Goal: Task Accomplishment & Management: Use online tool/utility

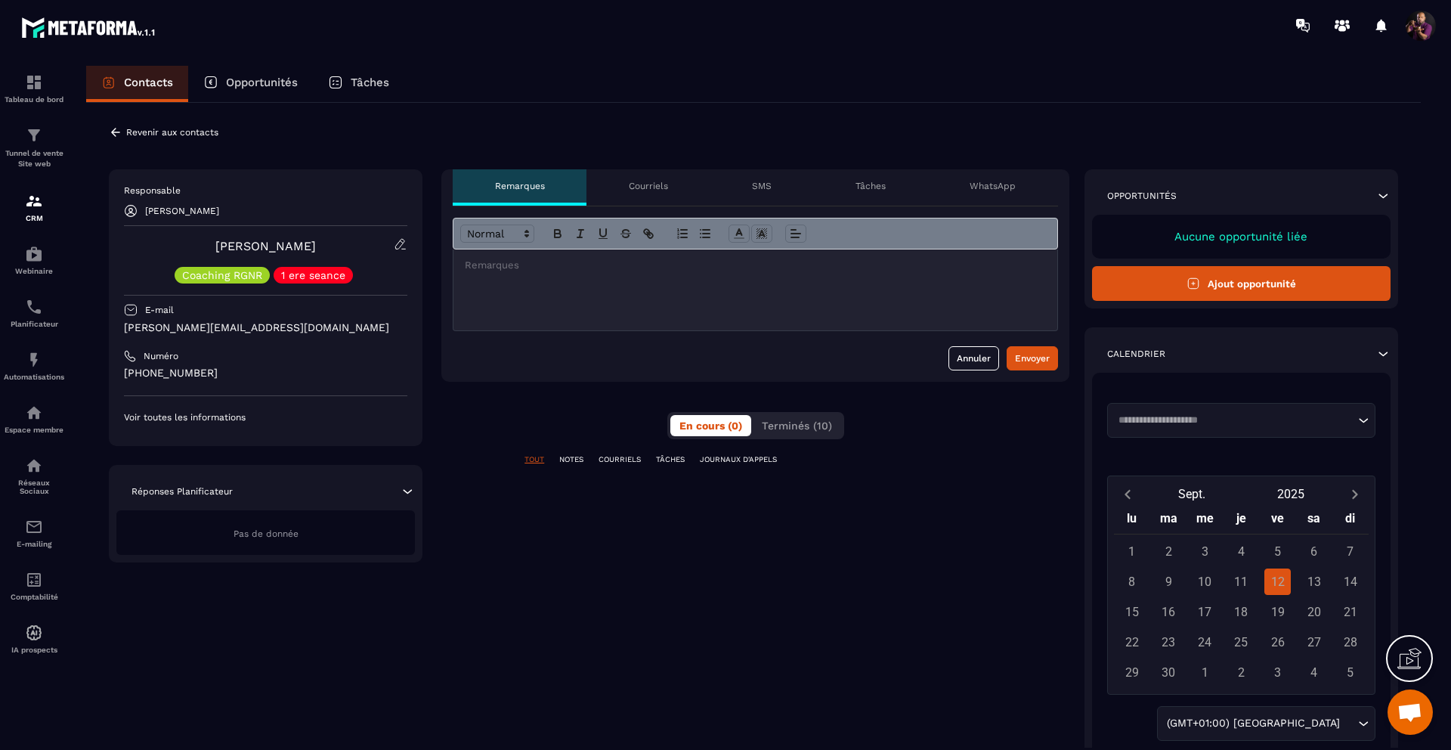
click at [658, 187] on p "Courriels" at bounding box center [648, 186] width 39 height 12
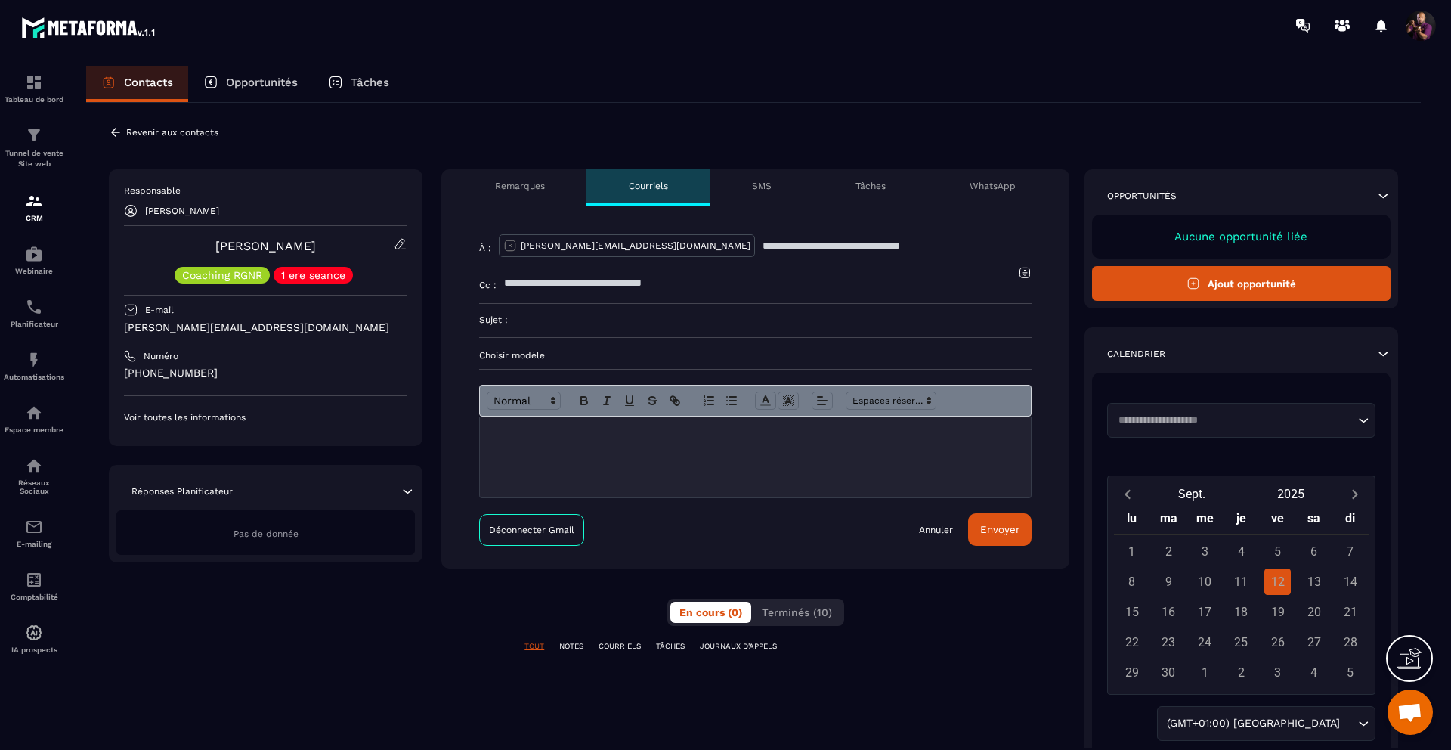
click at [508, 323] on input at bounding box center [770, 320] width 524 height 33
type input "*"
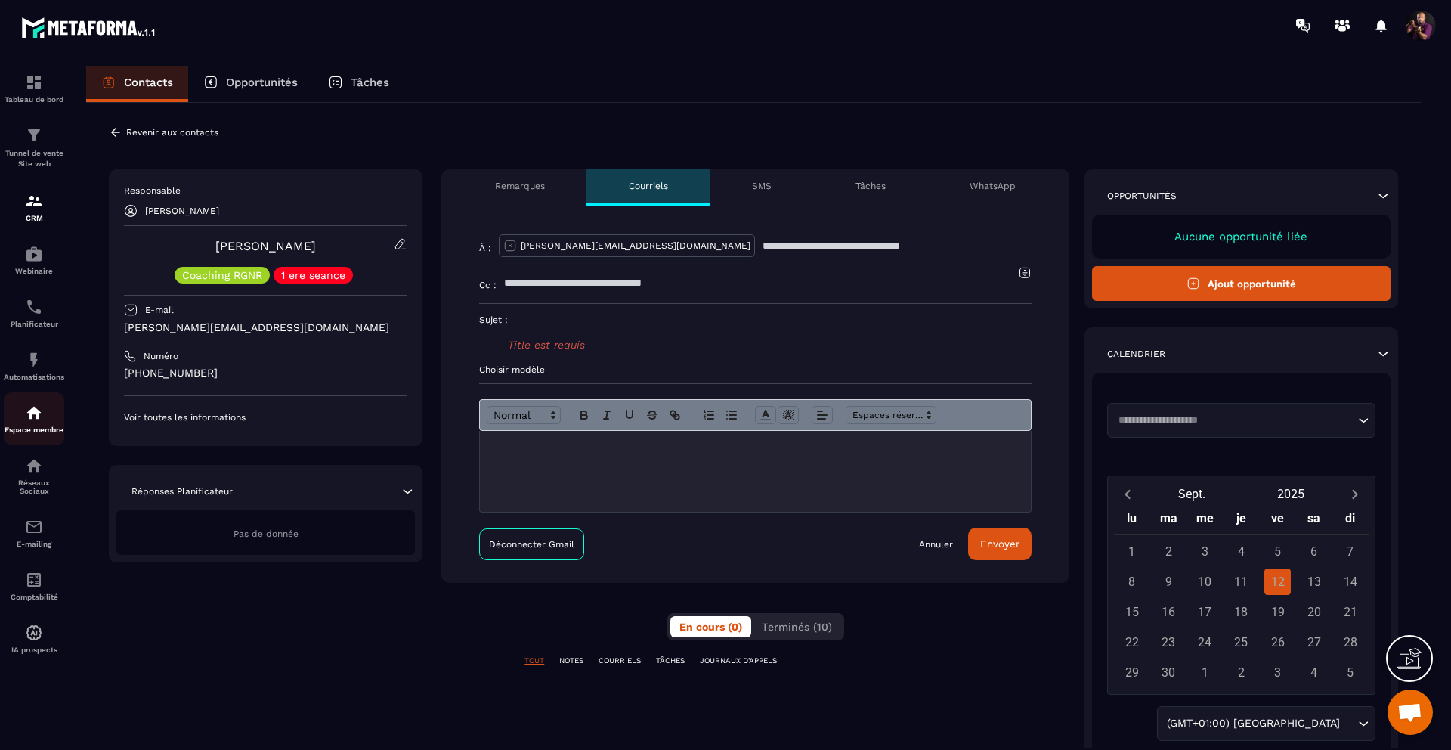
click at [28, 411] on img at bounding box center [34, 413] width 18 height 18
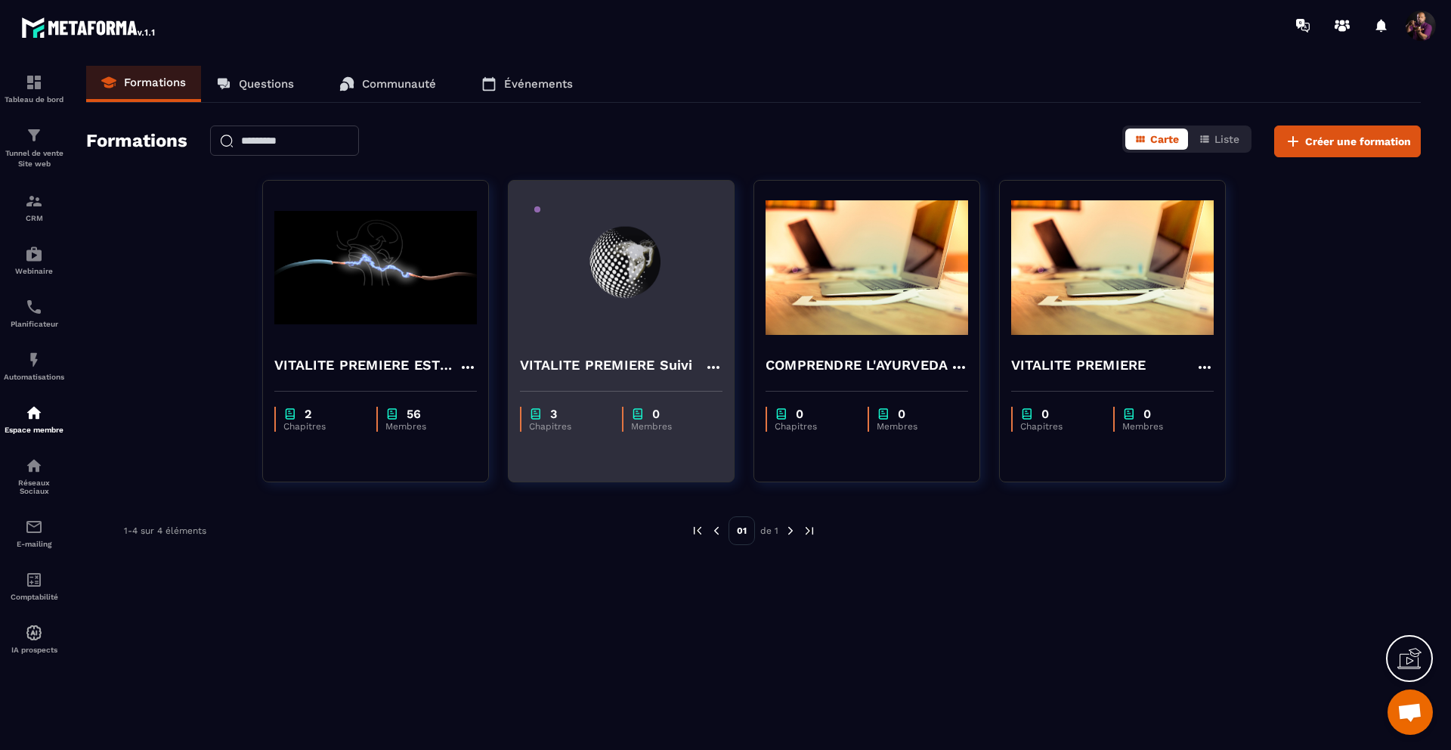
click at [596, 333] on img at bounding box center [621, 267] width 203 height 151
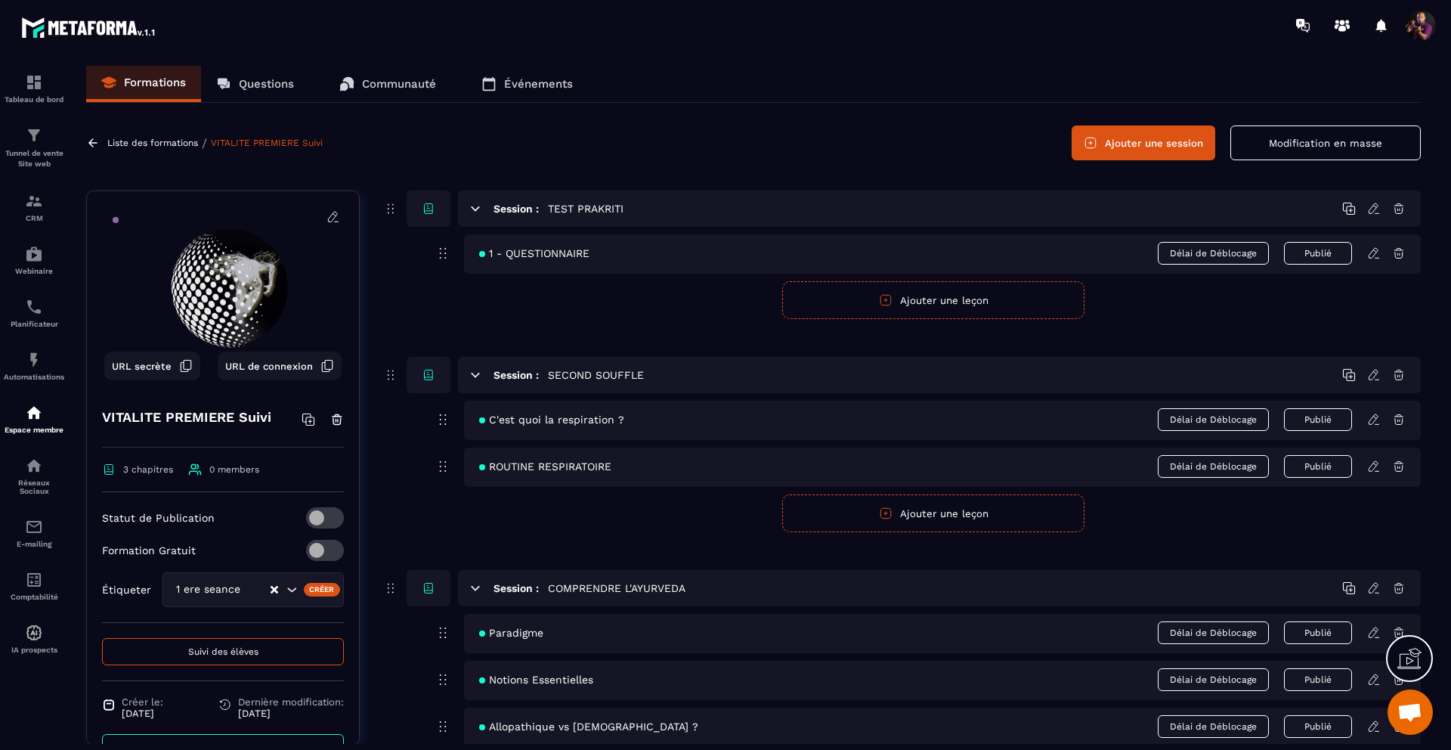
click at [254, 363] on span "URL de connexion" at bounding box center [269, 365] width 88 height 11
click at [308, 594] on div "Créer" at bounding box center [322, 590] width 37 height 14
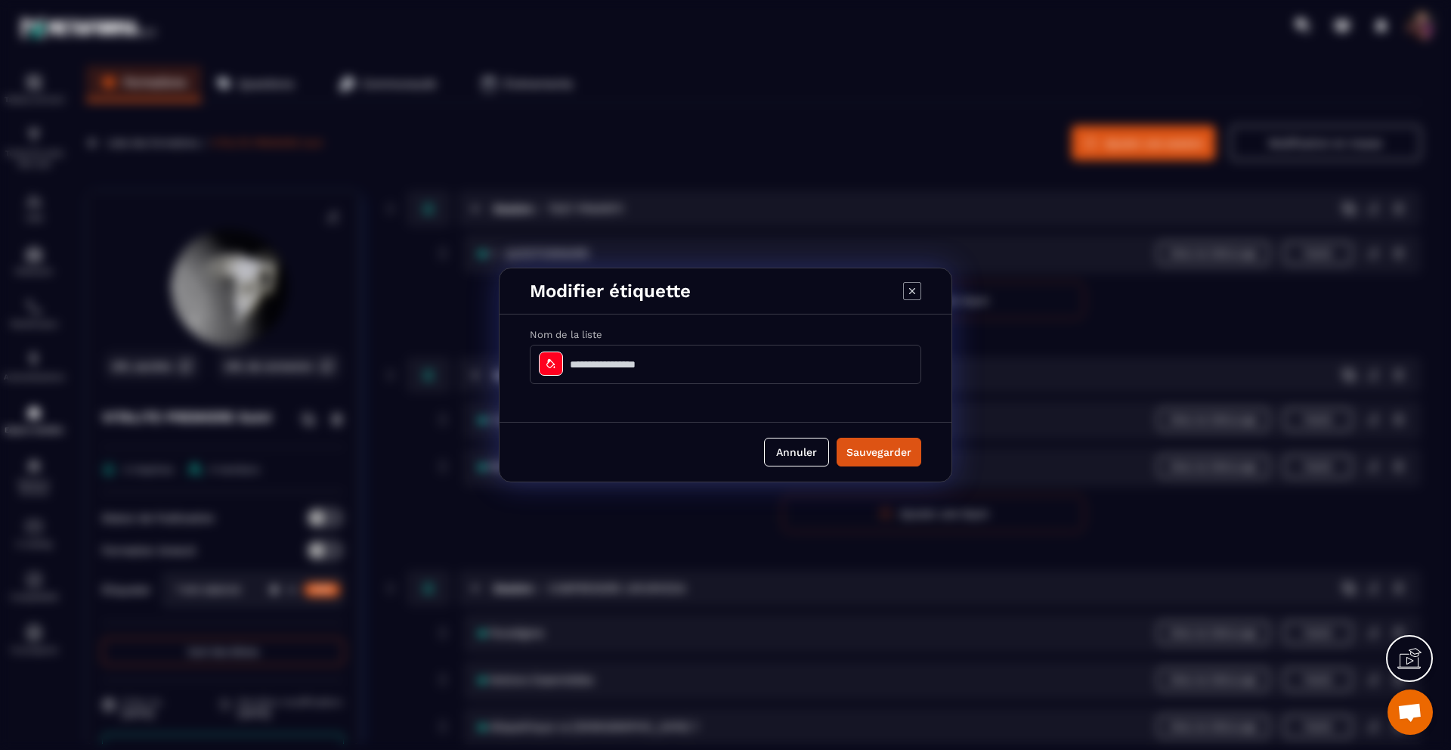
click at [619, 364] on input "Modal window" at bounding box center [725, 364] width 391 height 39
type input "**********"
click at [860, 450] on button "Sauvegarder" at bounding box center [879, 452] width 85 height 29
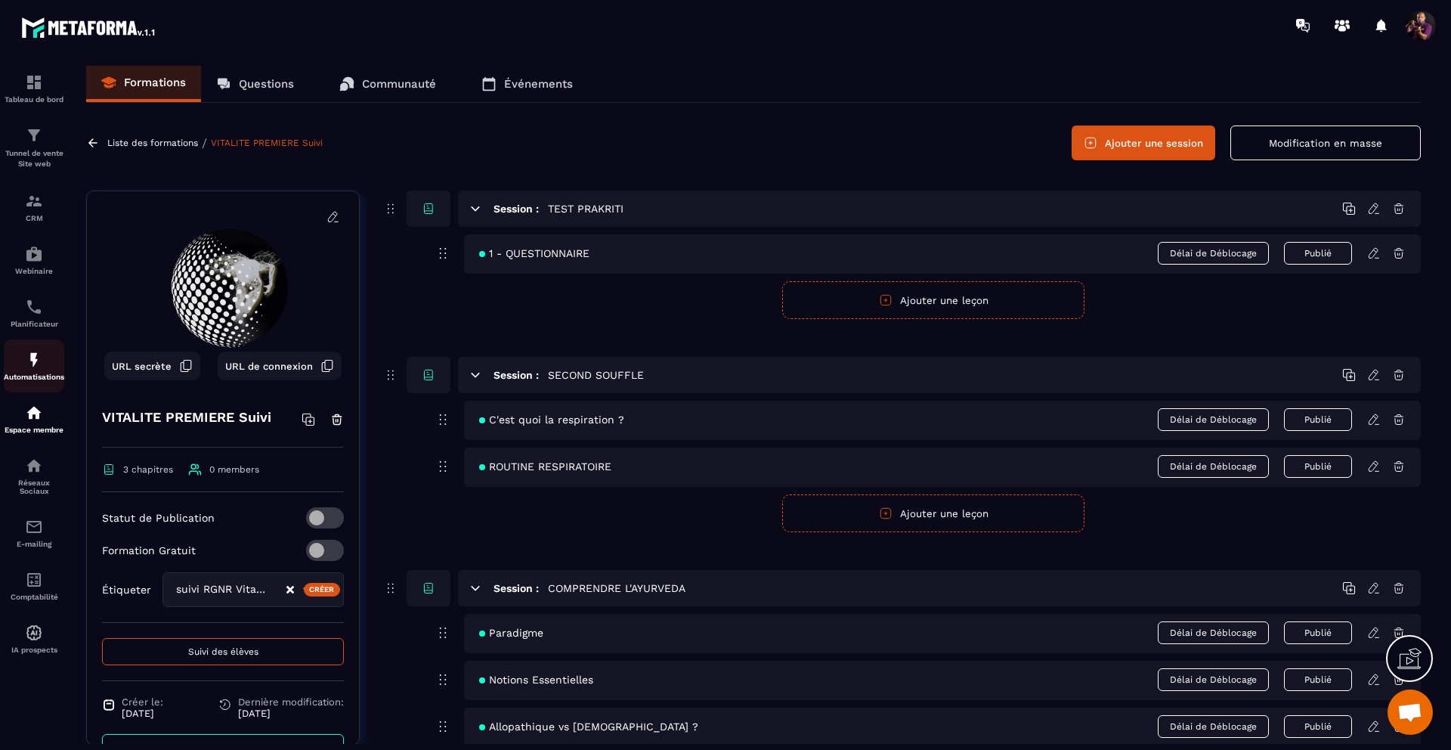
click at [39, 366] on img at bounding box center [34, 360] width 18 height 18
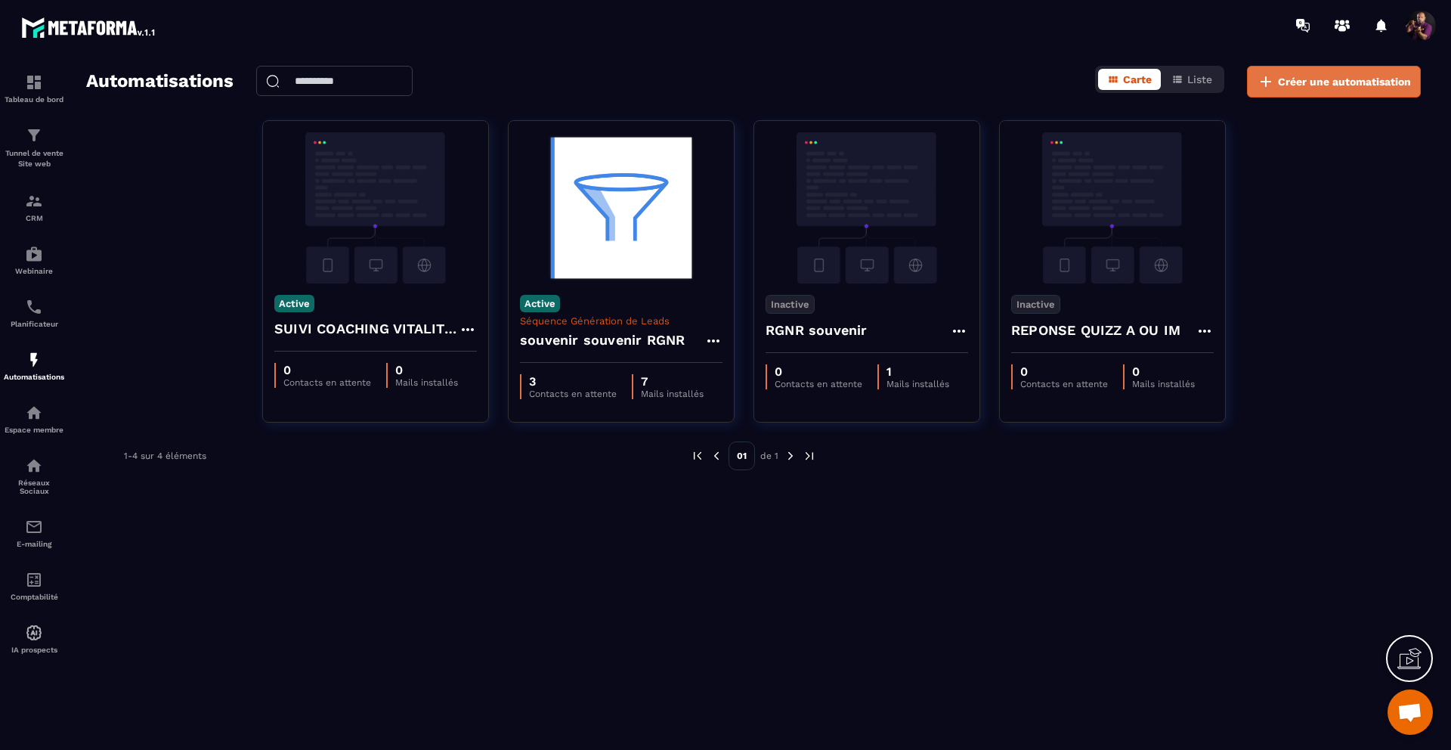
click at [1313, 74] on span "Créer une automatisation" at bounding box center [1344, 81] width 133 height 15
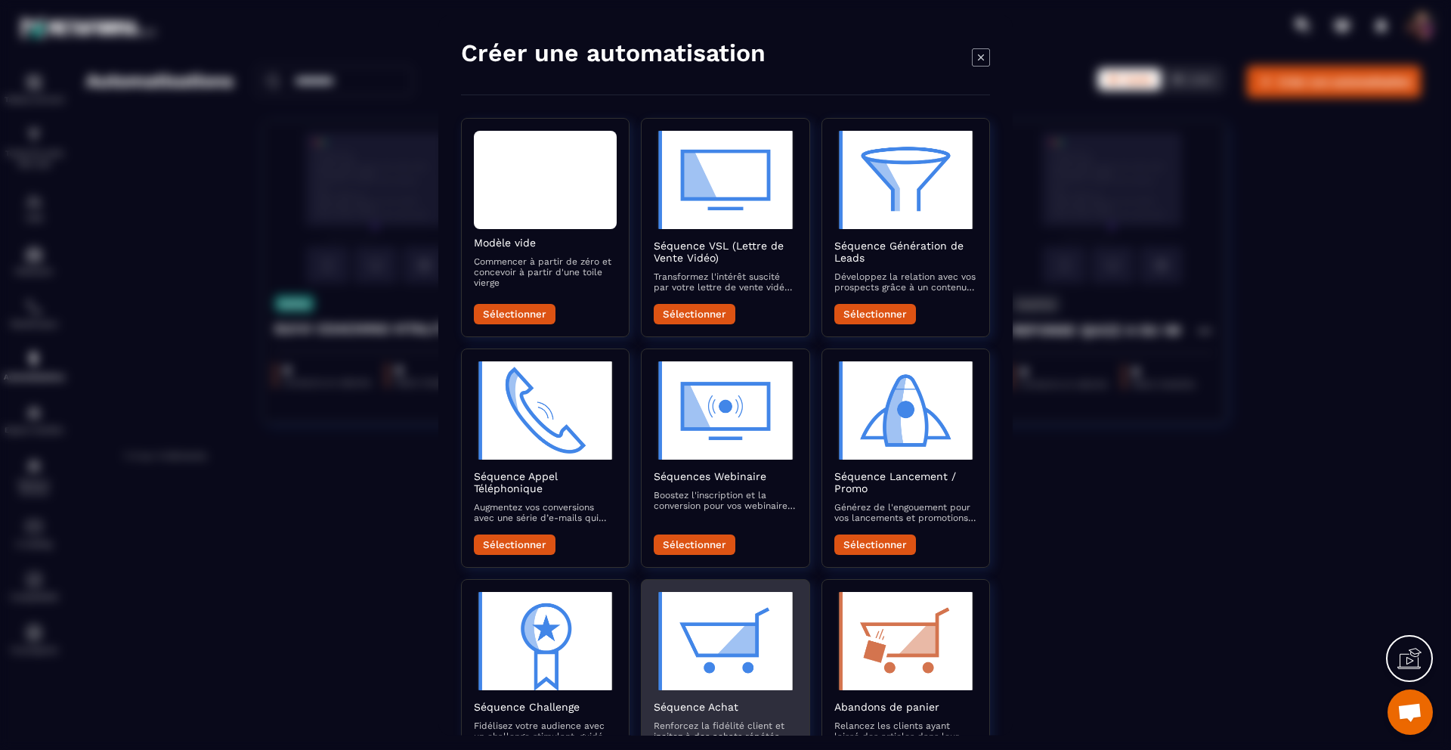
click at [743, 638] on img "Modal window" at bounding box center [725, 641] width 143 height 98
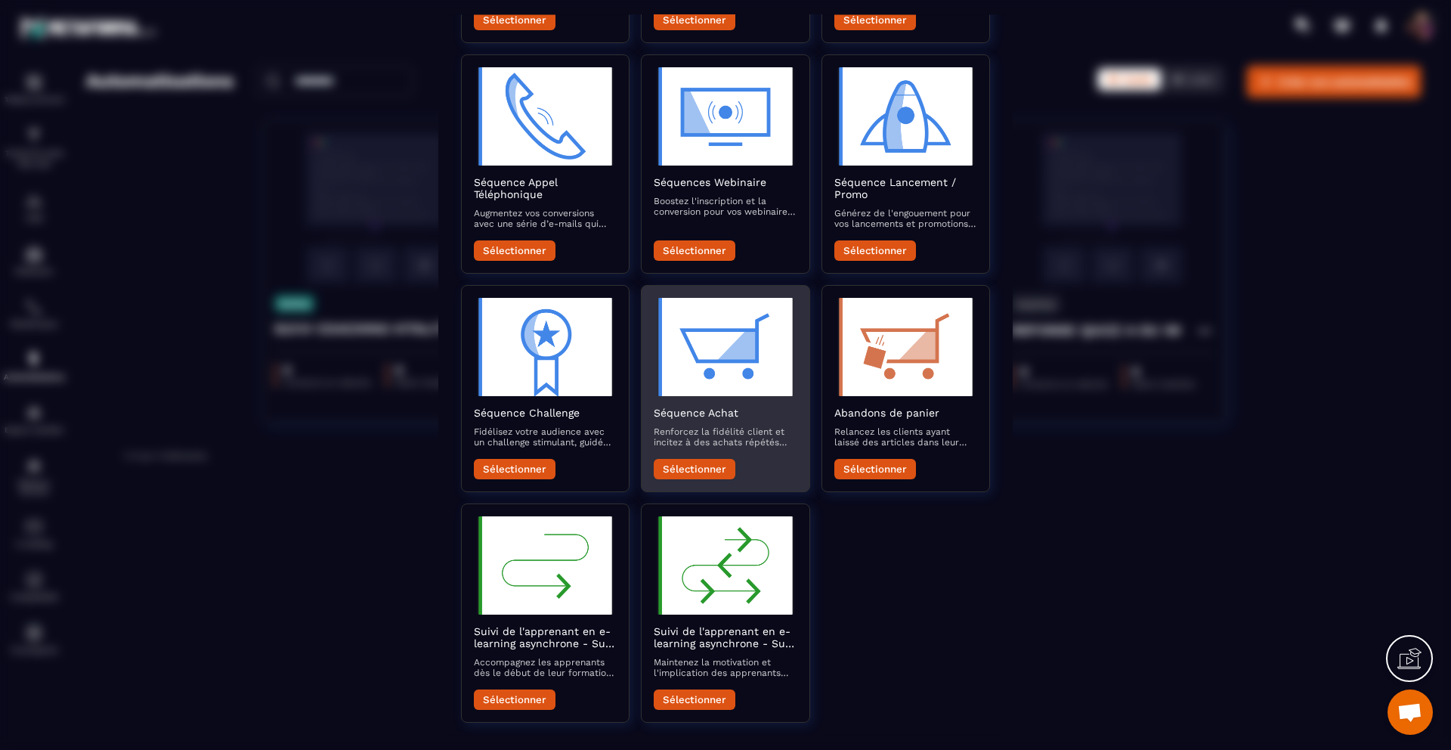
scroll to position [308, 0]
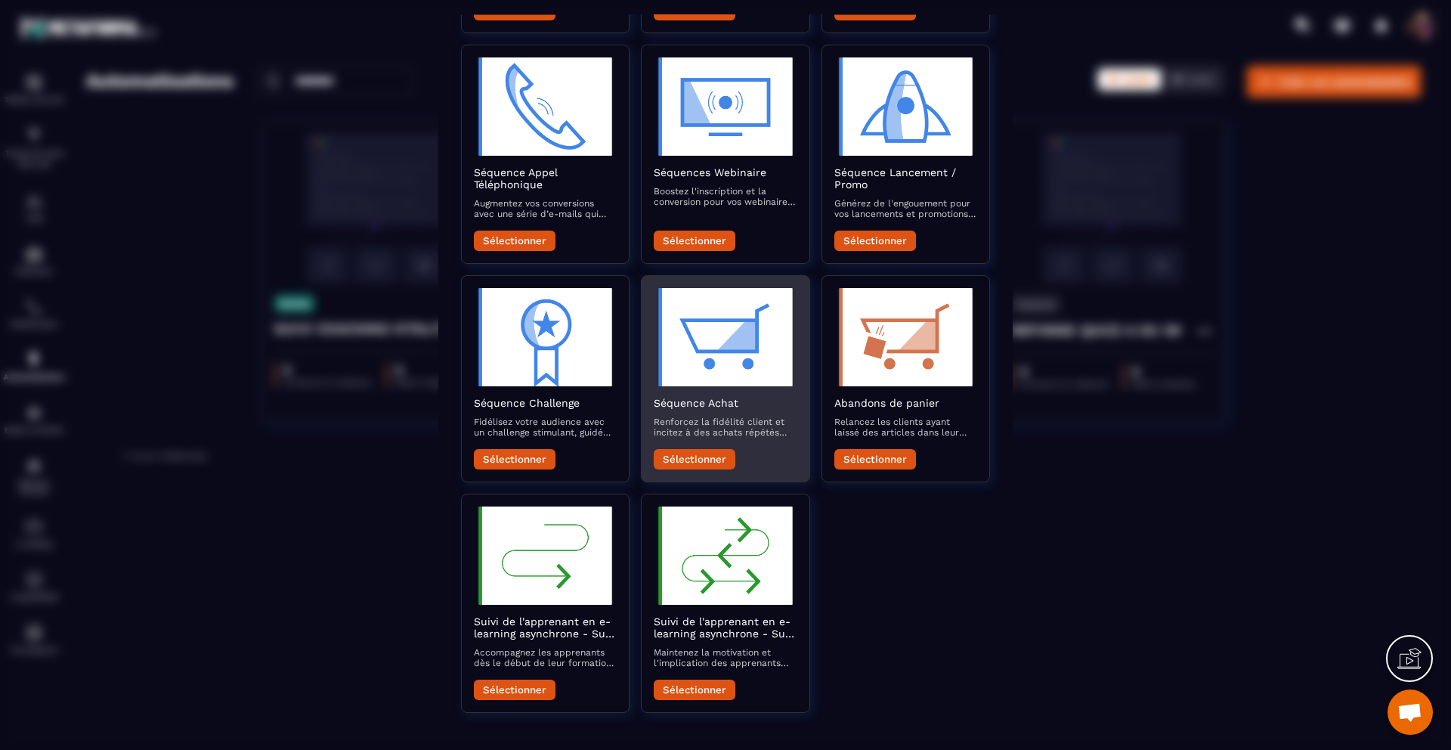
click at [712, 455] on button "Sélectionner" at bounding box center [695, 459] width 82 height 20
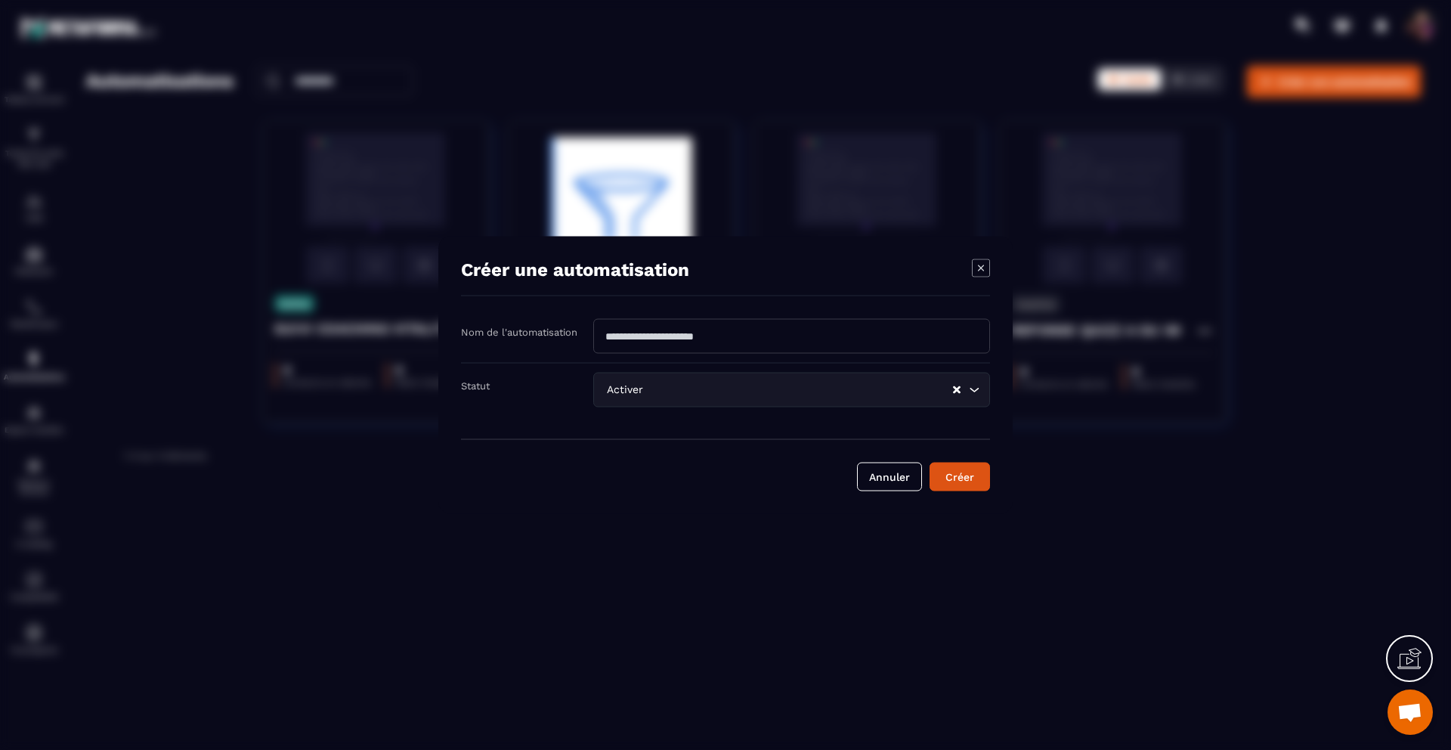
click at [692, 329] on input "Modal window" at bounding box center [791, 336] width 397 height 35
type input "*****"
click at [968, 470] on button "Créer" at bounding box center [960, 477] width 60 height 29
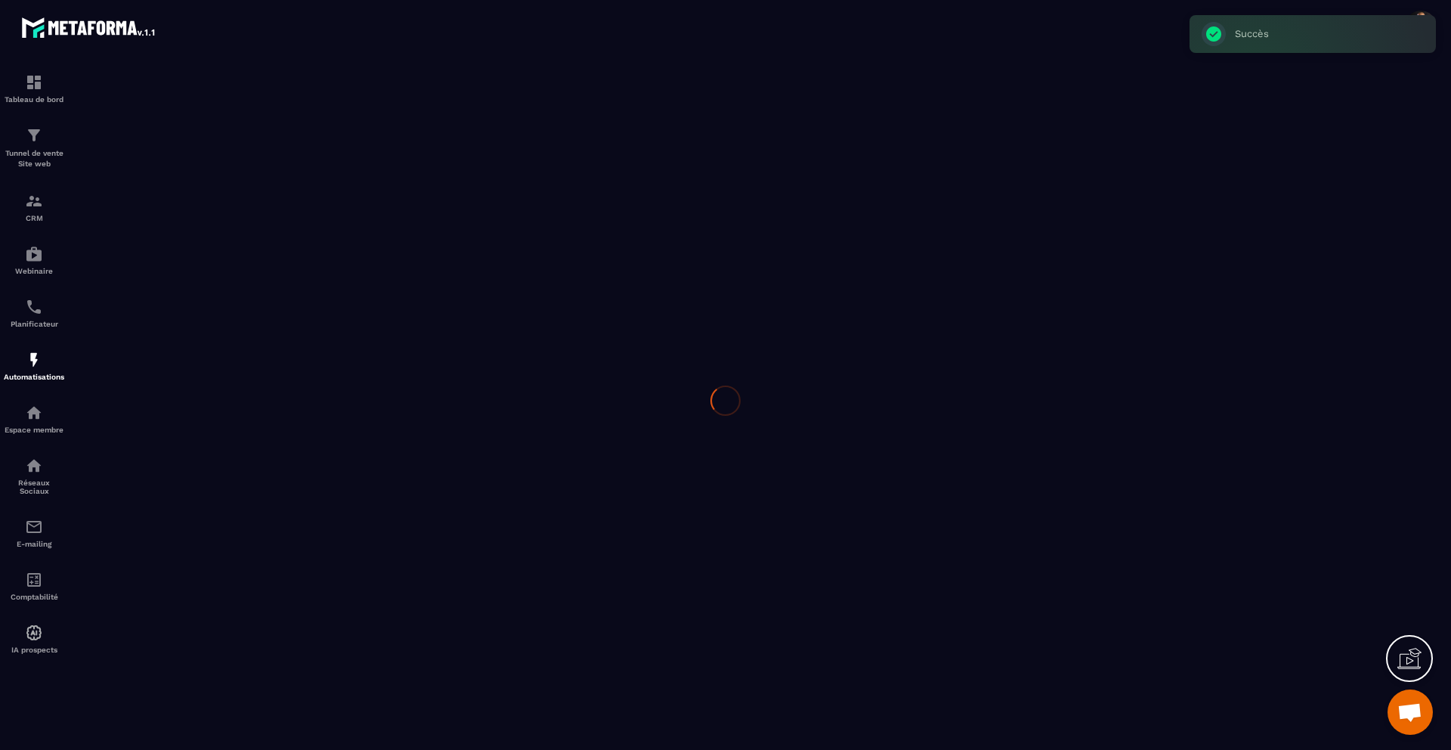
type input "*****"
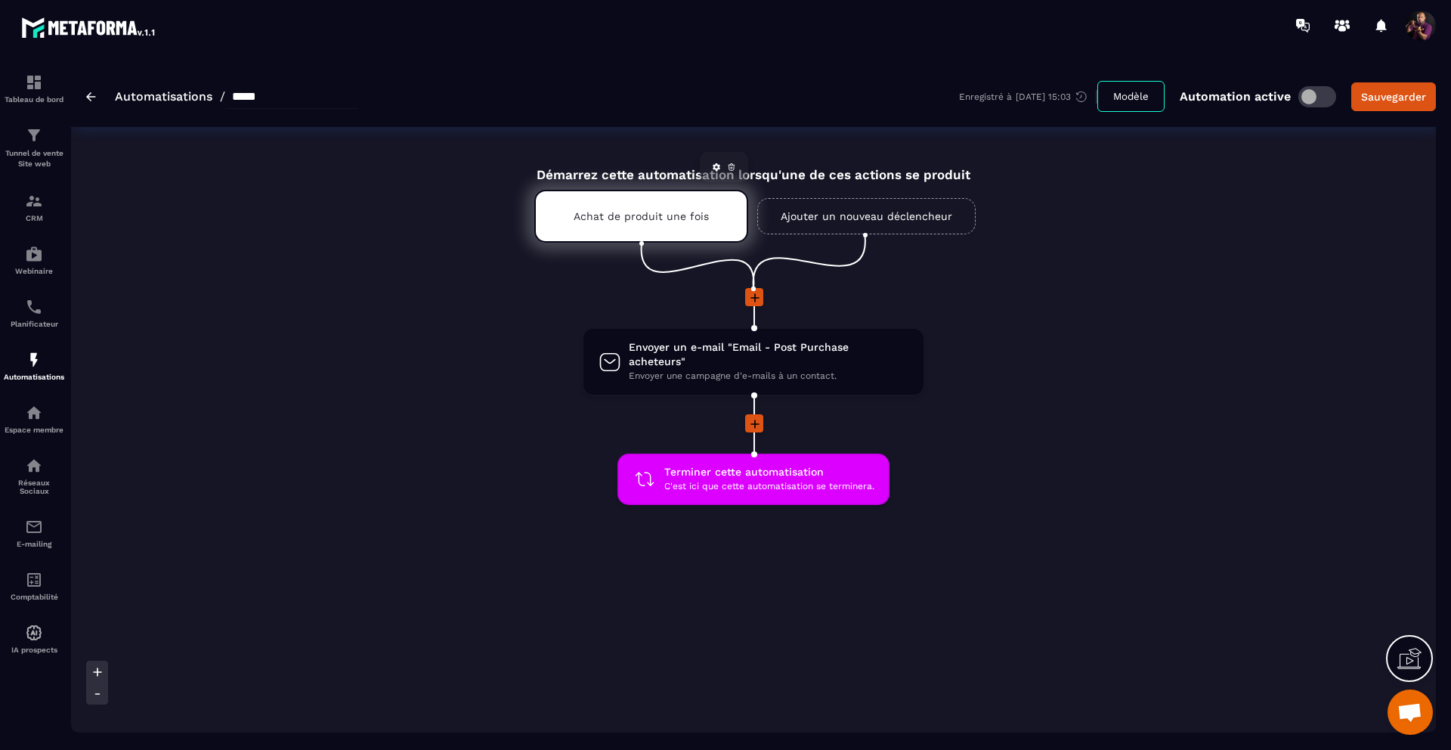
click at [704, 220] on p "Achat de produit une fois" at bounding box center [641, 216] width 135 height 12
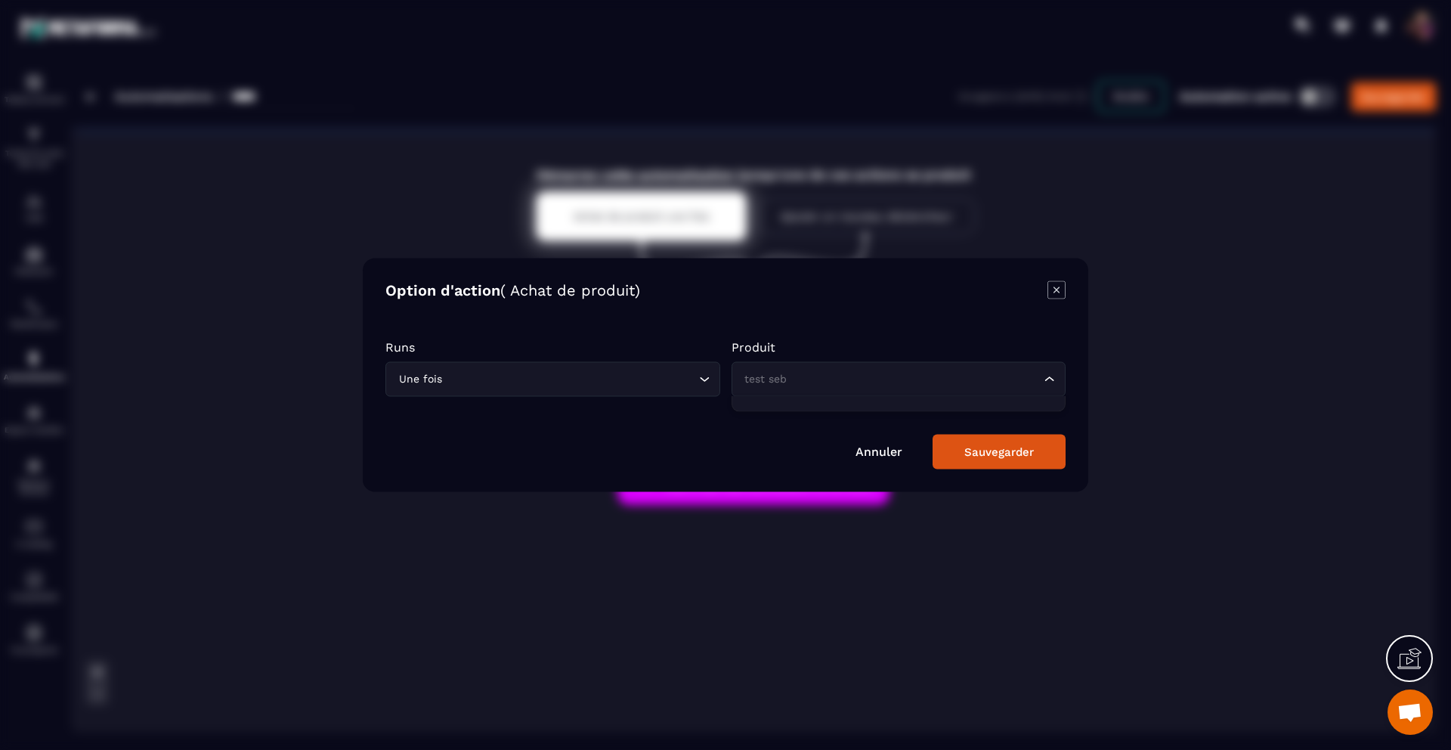
click at [1051, 382] on icon "Search for option" at bounding box center [1049, 379] width 15 height 15
click at [1057, 290] on icon "Modal window" at bounding box center [1056, 289] width 6 height 6
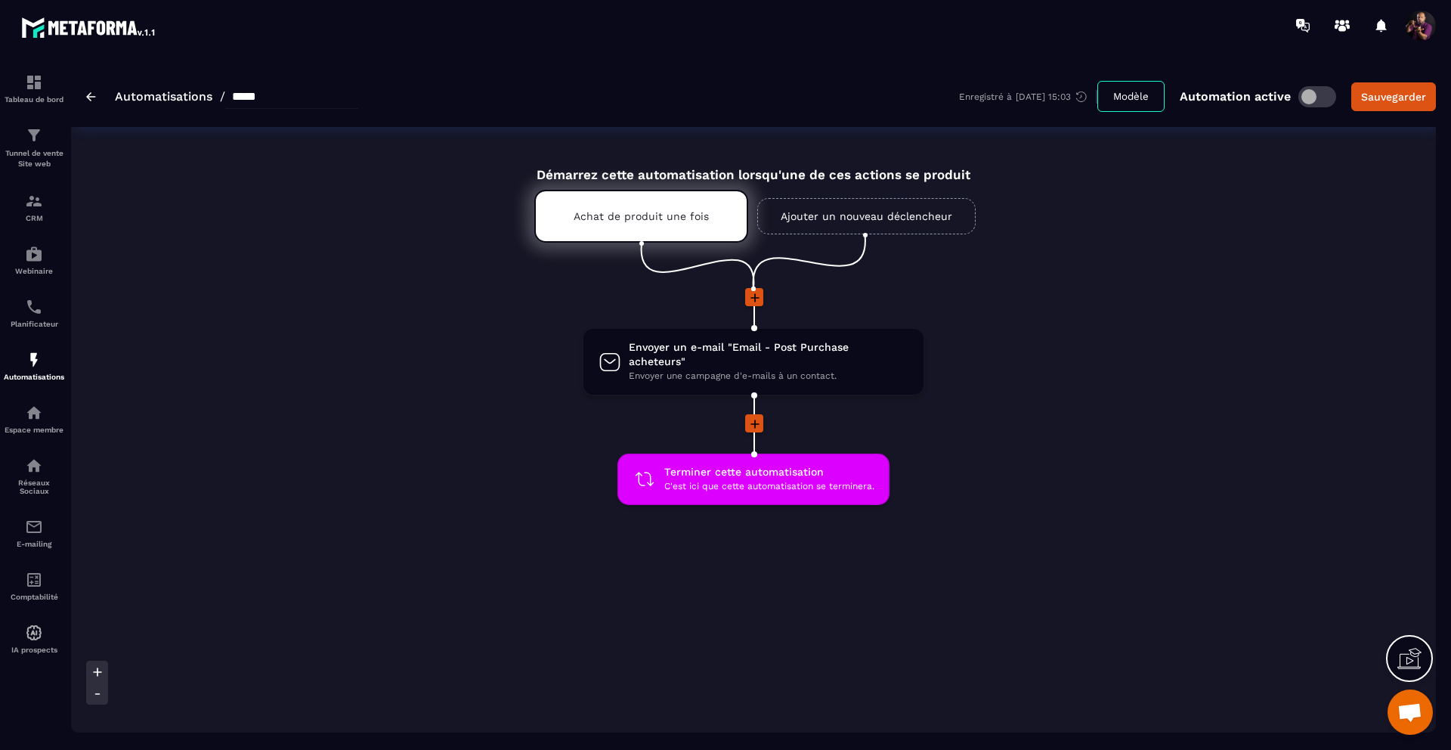
click at [887, 215] on link "Ajouter un nouveau déclencheur" at bounding box center [866, 216] width 218 height 36
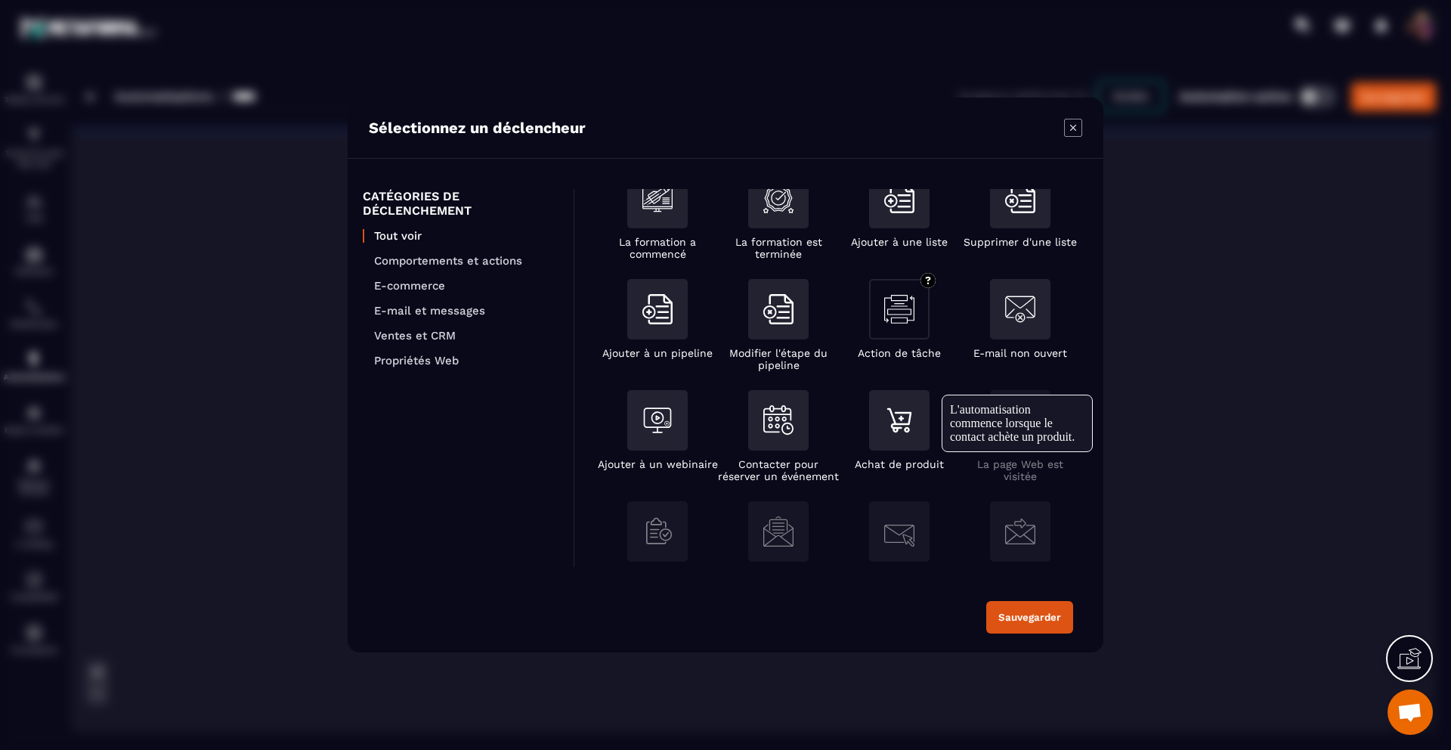
scroll to position [178, 0]
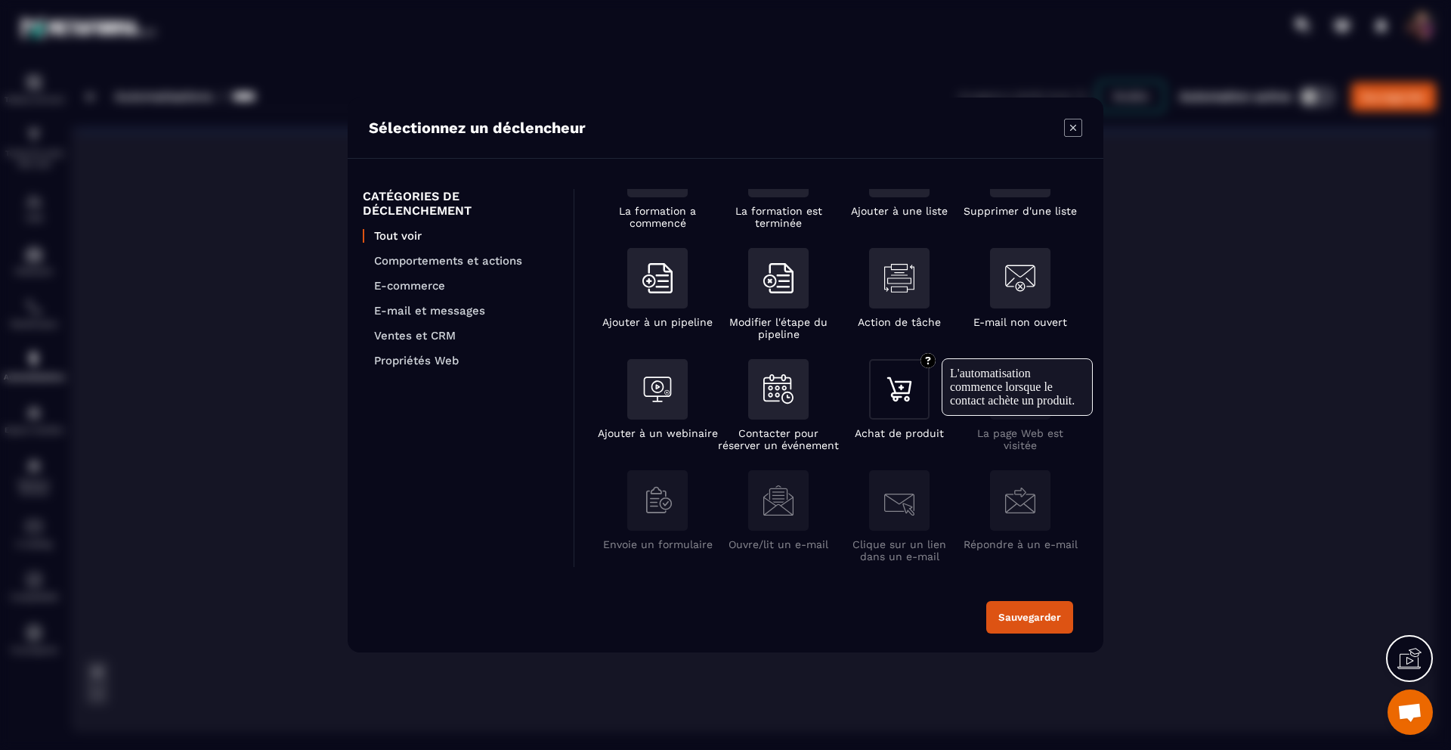
click at [900, 395] on img "Modal window" at bounding box center [899, 389] width 30 height 30
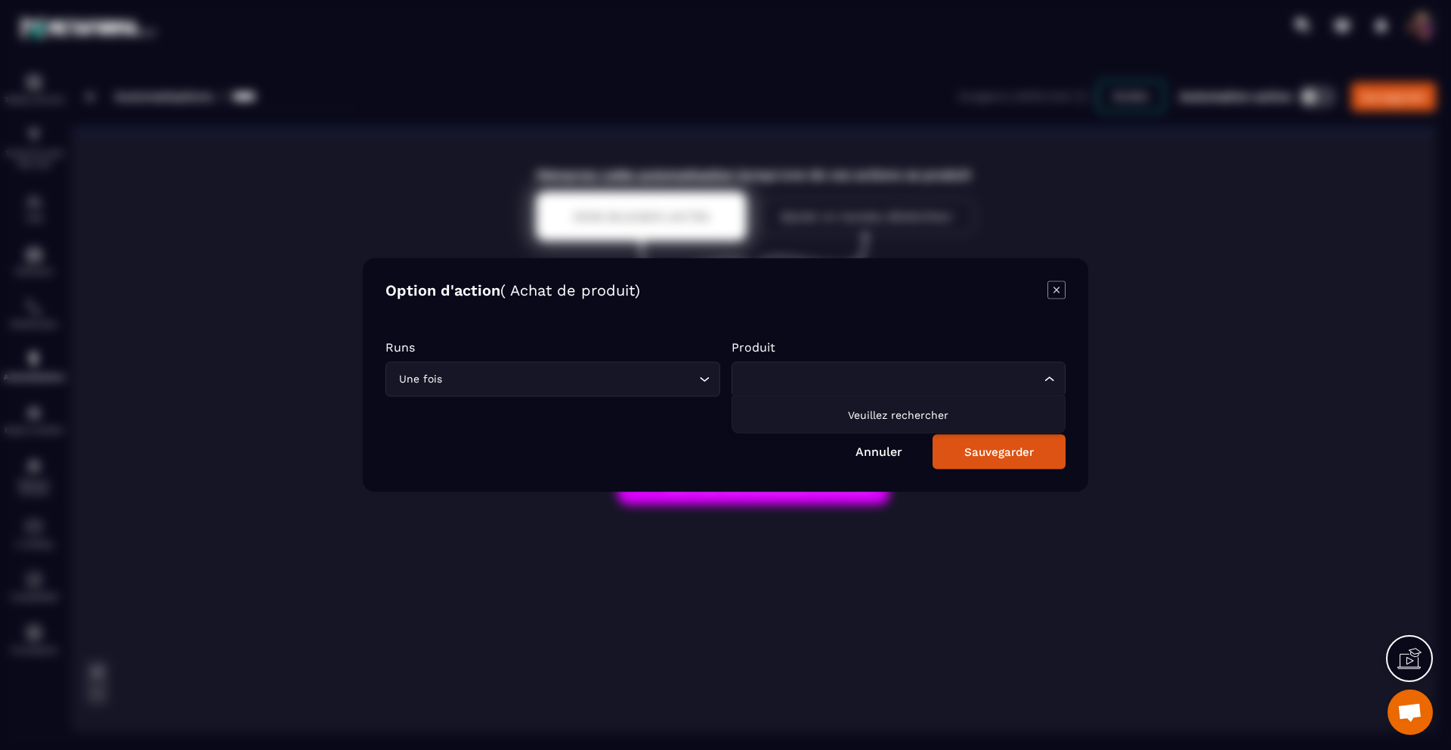
click at [871, 388] on div "Loading..." at bounding box center [899, 379] width 335 height 35
click at [870, 415] on span "Veuillez rechercher" at bounding box center [898, 415] width 101 height 12
type input "**********"
click at [987, 447] on div "Sauvegarder" at bounding box center [999, 452] width 70 height 14
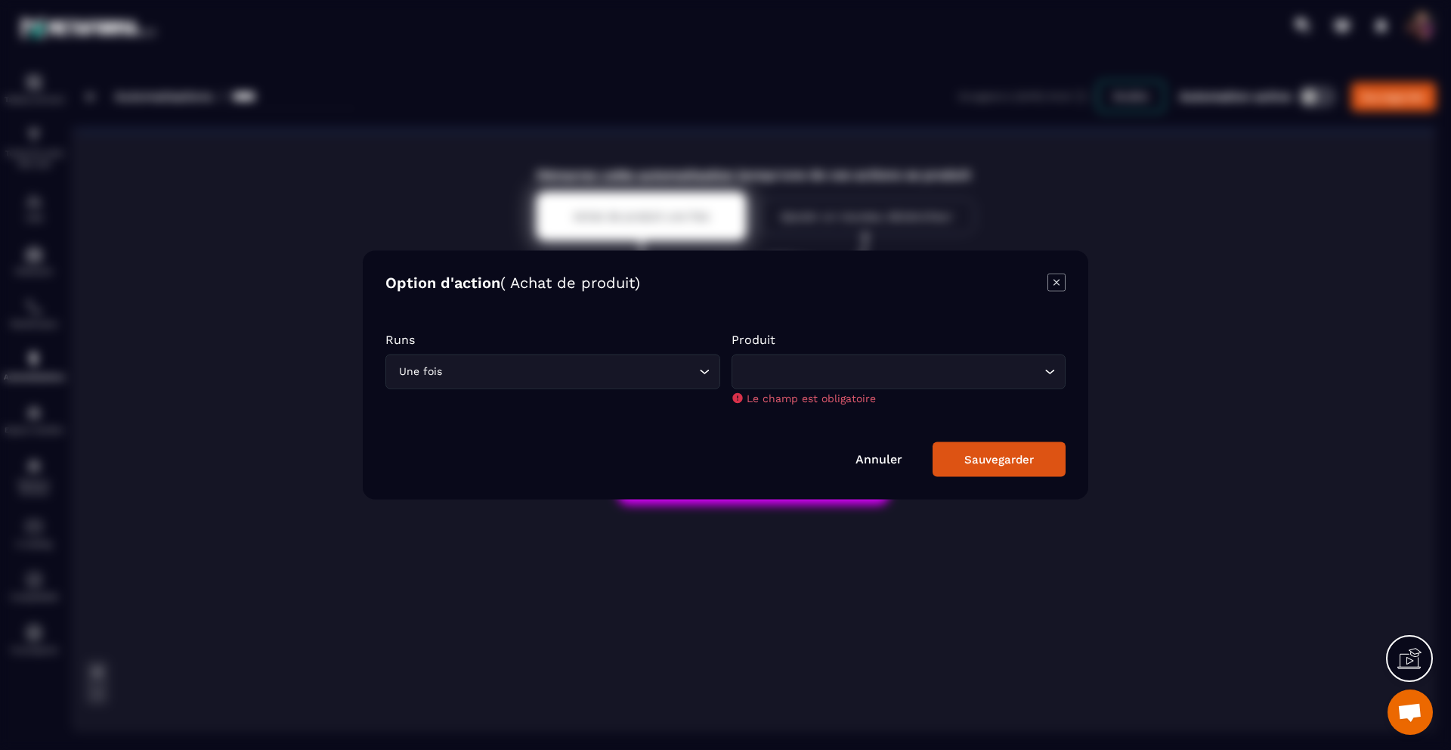
click at [1056, 282] on icon "Modal window" at bounding box center [1056, 283] width 18 height 18
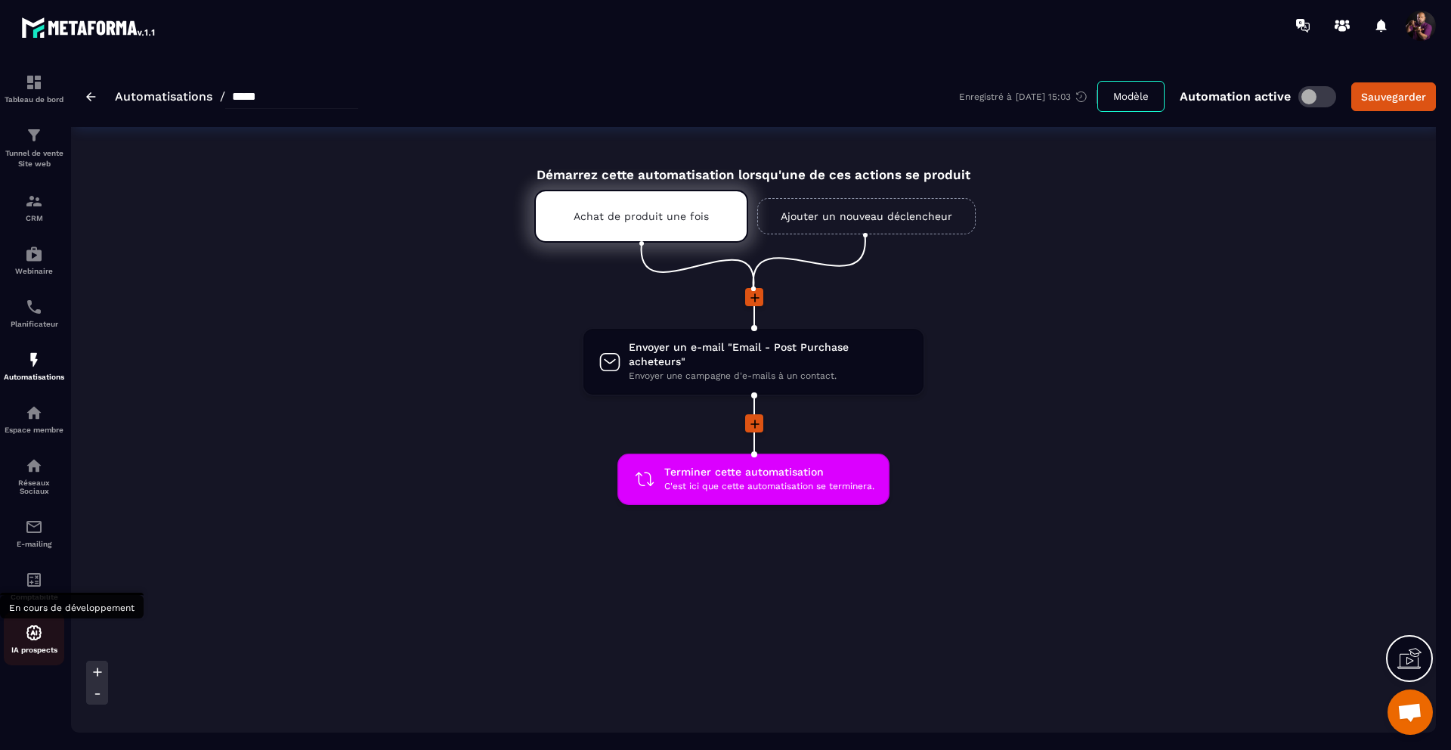
click at [43, 654] on p "IA prospects" at bounding box center [34, 649] width 60 height 8
click at [42, 589] on img at bounding box center [34, 580] width 18 height 18
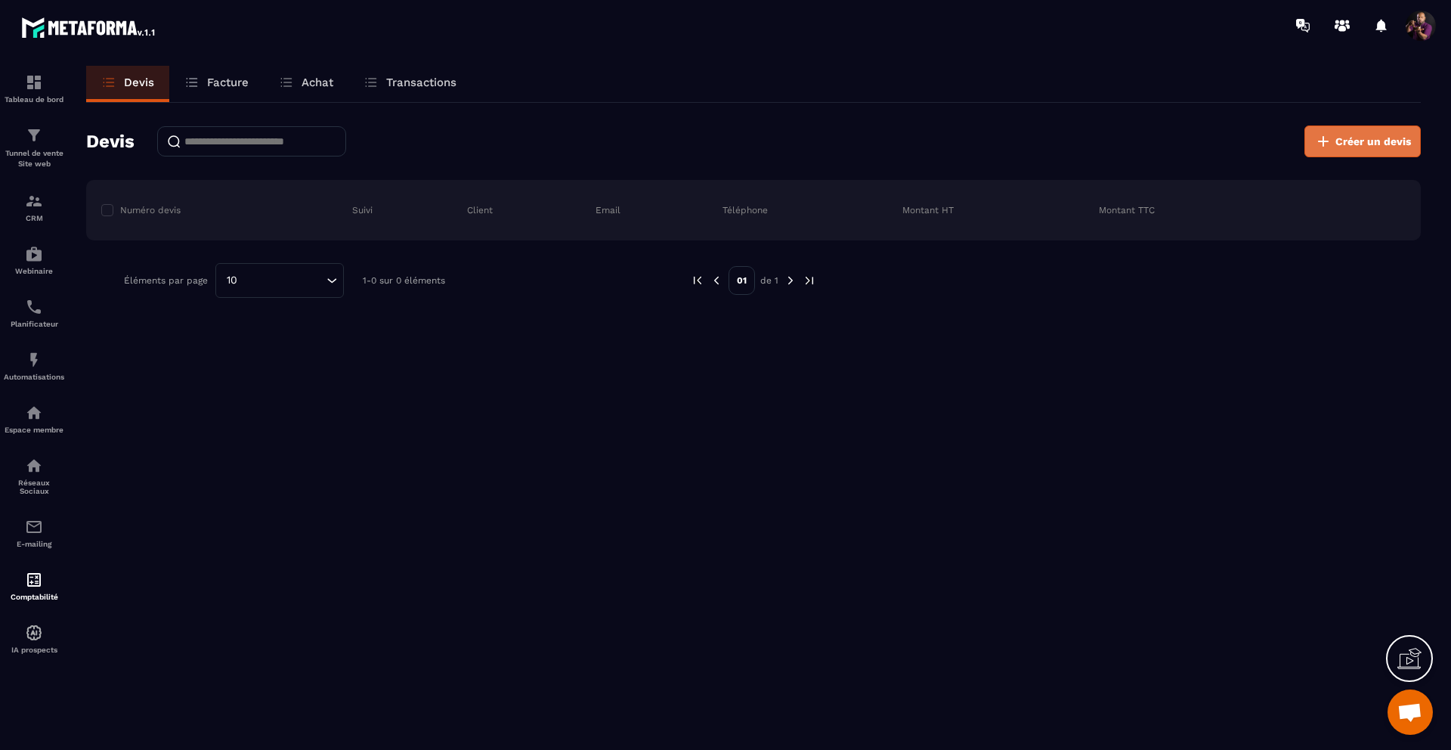
click at [1347, 144] on span "Créer un devis" at bounding box center [1373, 141] width 76 height 15
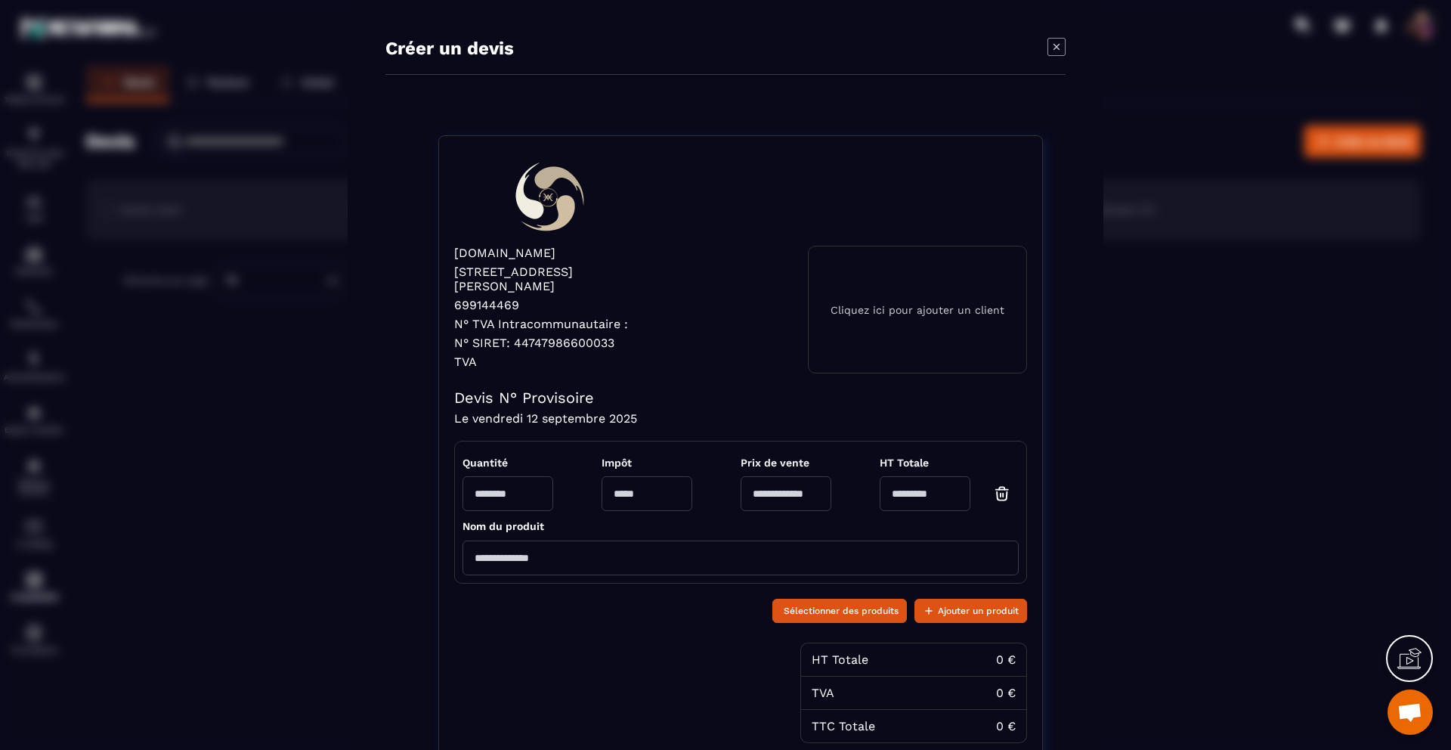
click at [1047, 42] on icon "Modal window" at bounding box center [1056, 47] width 18 height 18
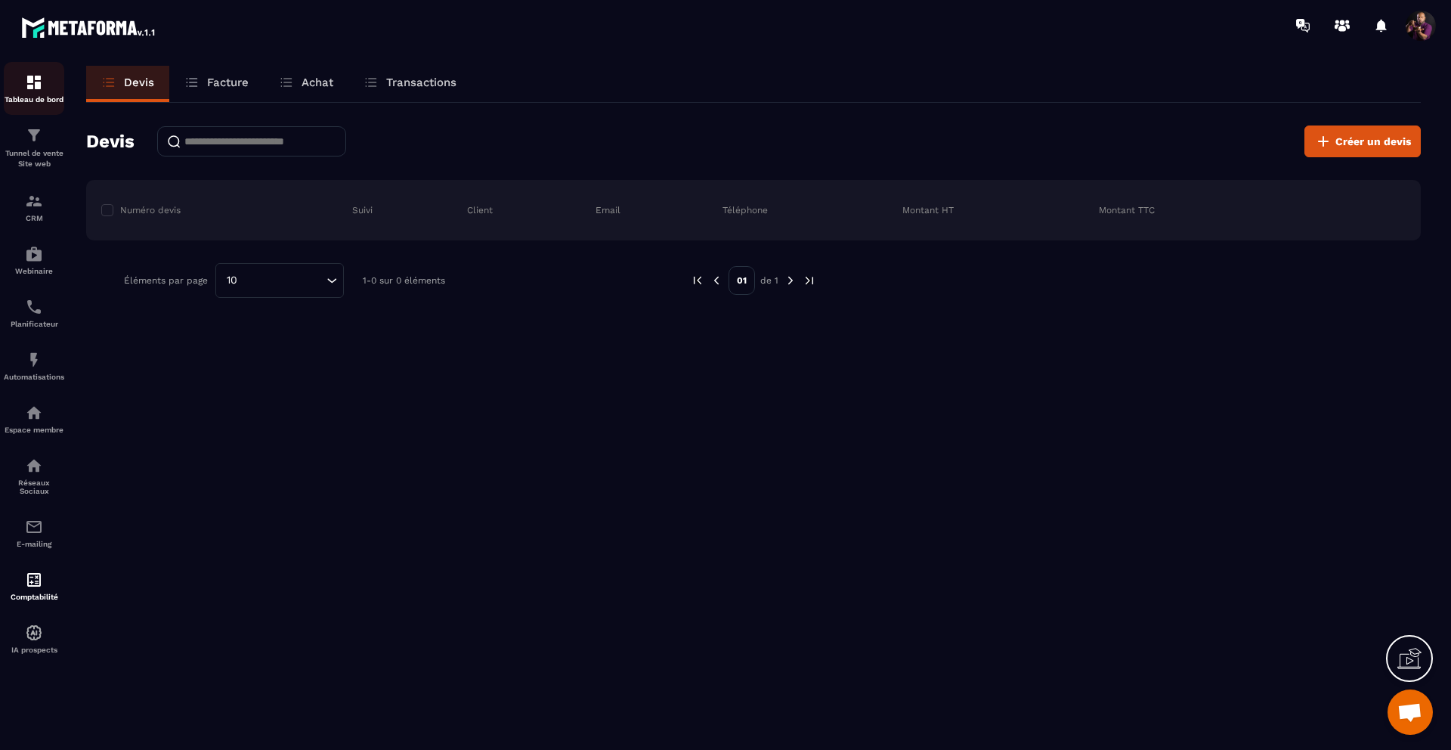
click at [26, 76] on img at bounding box center [34, 82] width 18 height 18
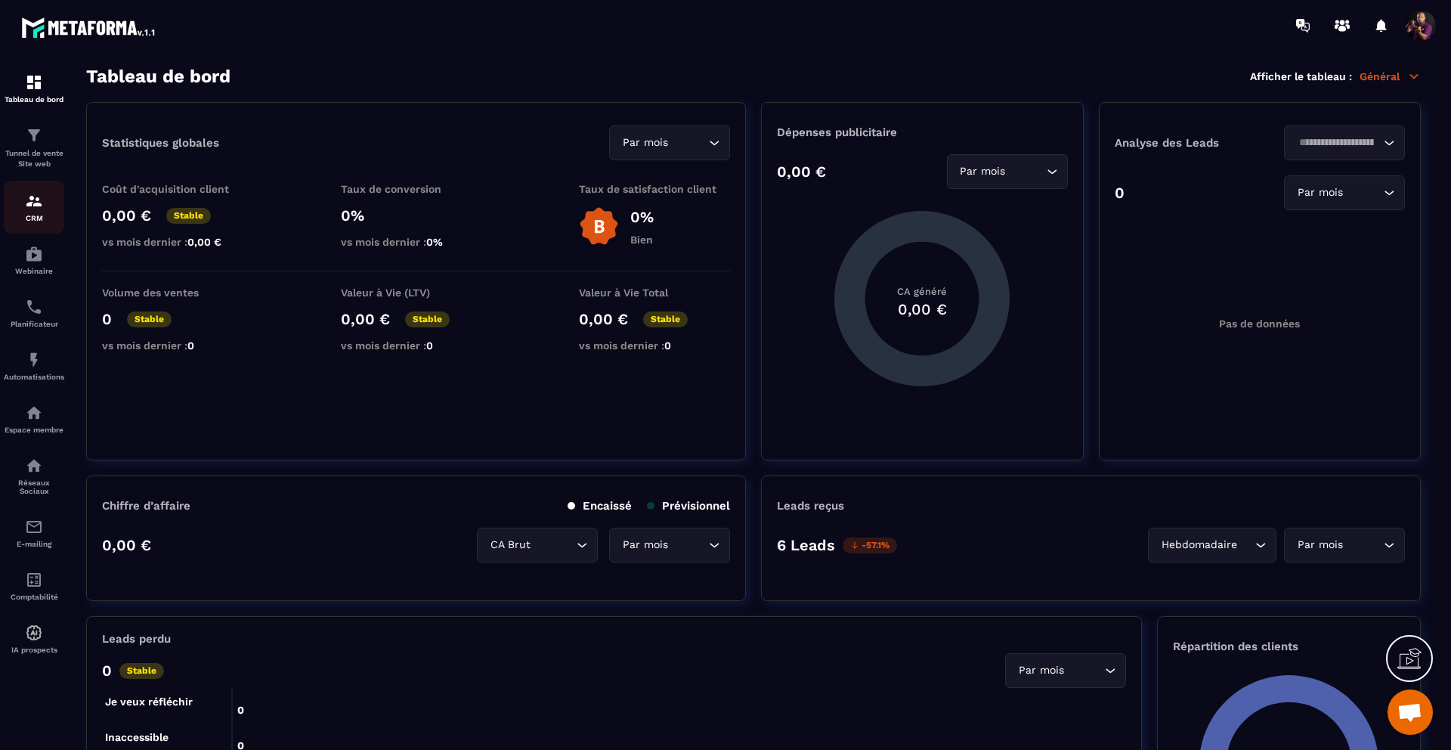
click at [37, 218] on p "CRM" at bounding box center [34, 218] width 60 height 8
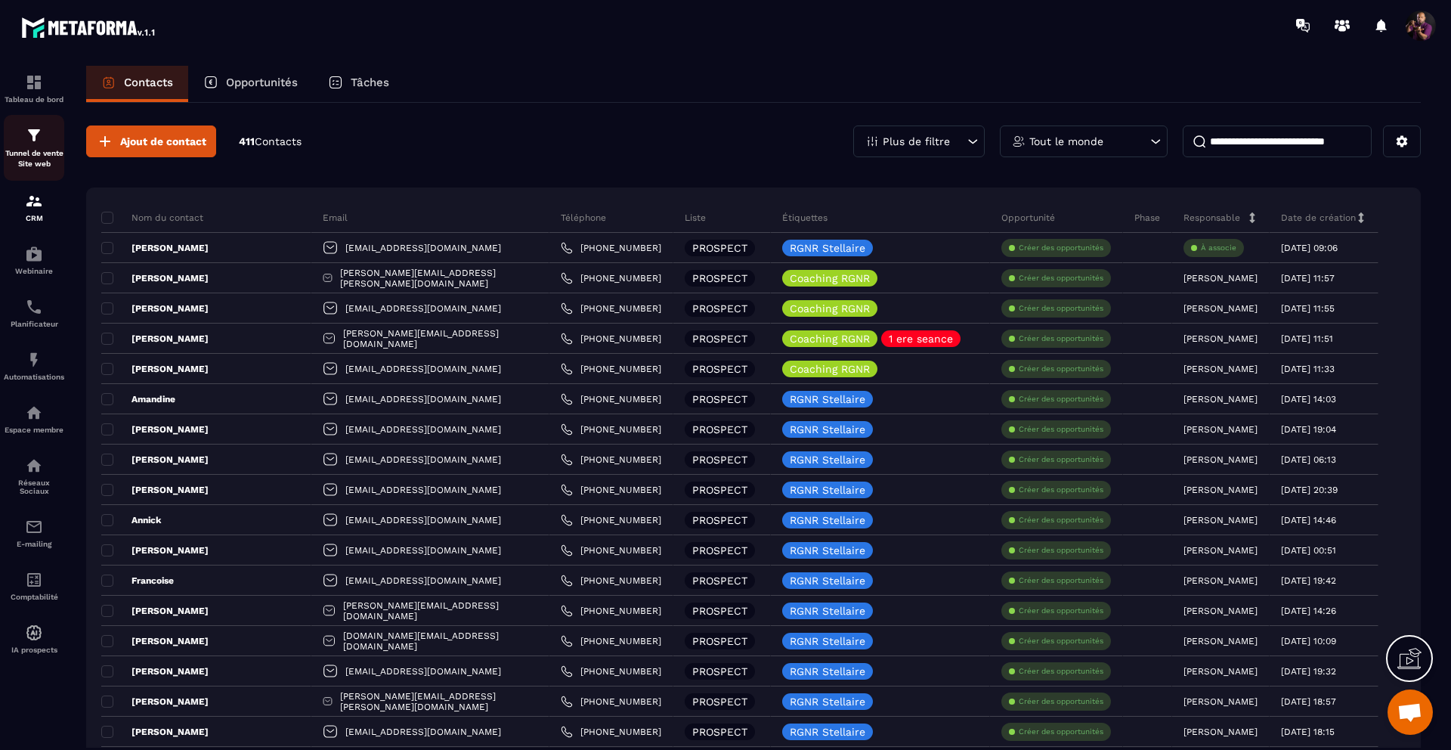
click at [37, 144] on img at bounding box center [34, 135] width 18 height 18
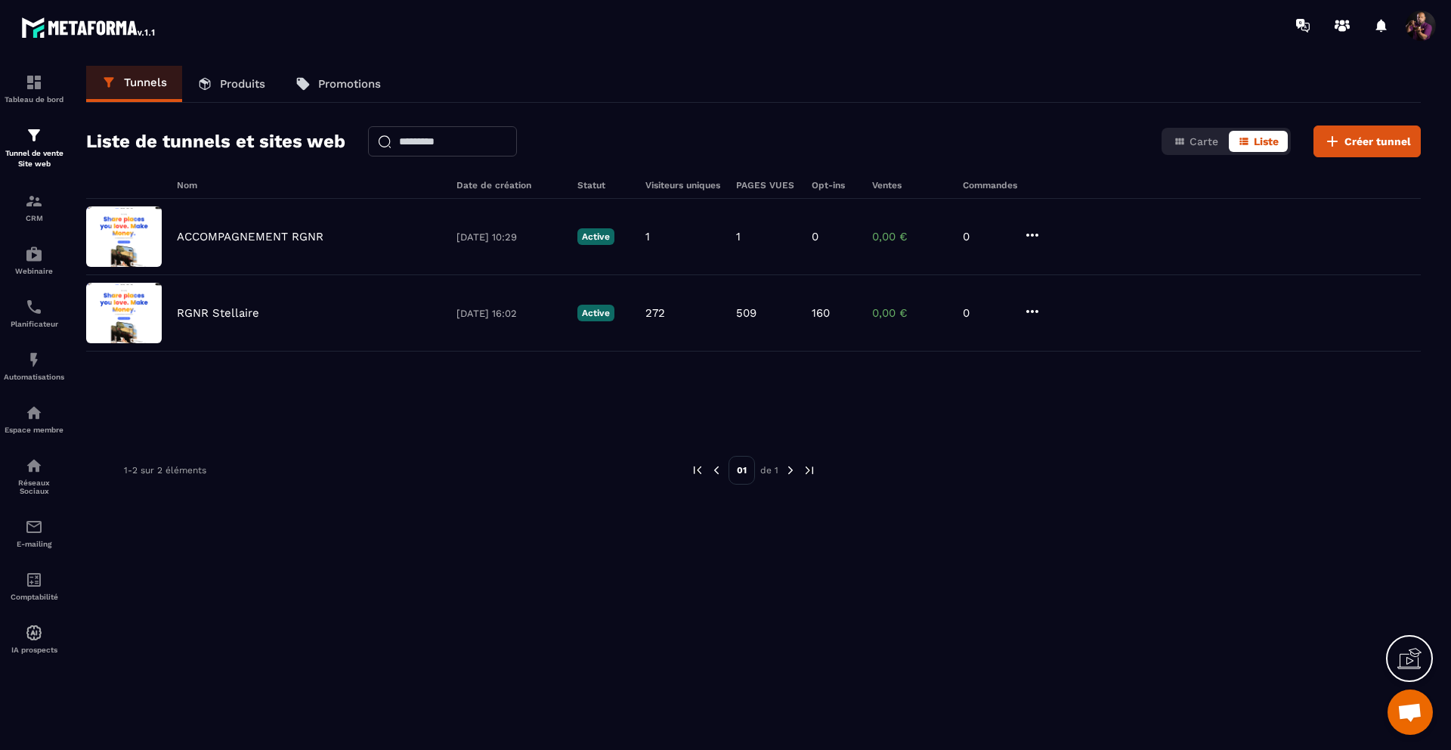
click at [225, 80] on p "Produits" at bounding box center [242, 84] width 45 height 14
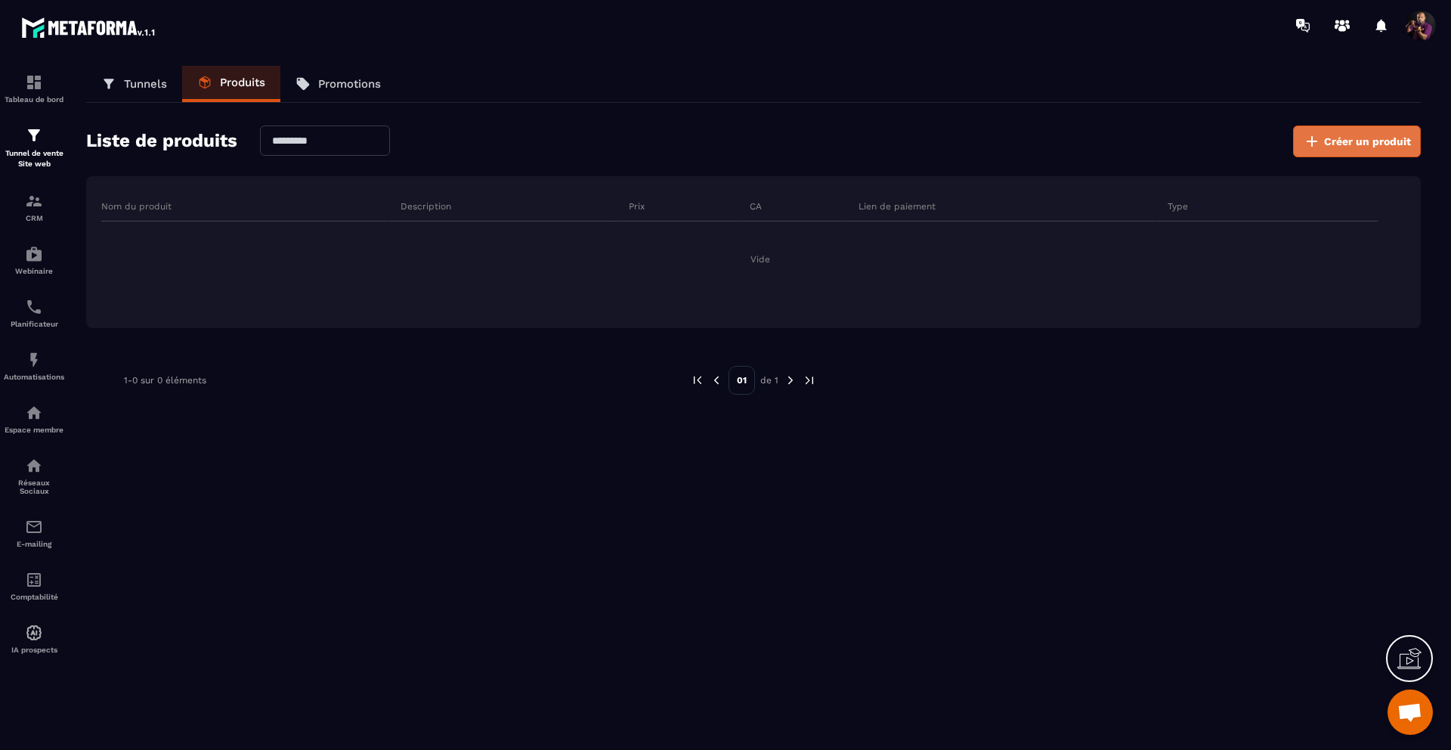
click at [1351, 145] on span "Créer un produit" at bounding box center [1367, 141] width 87 height 15
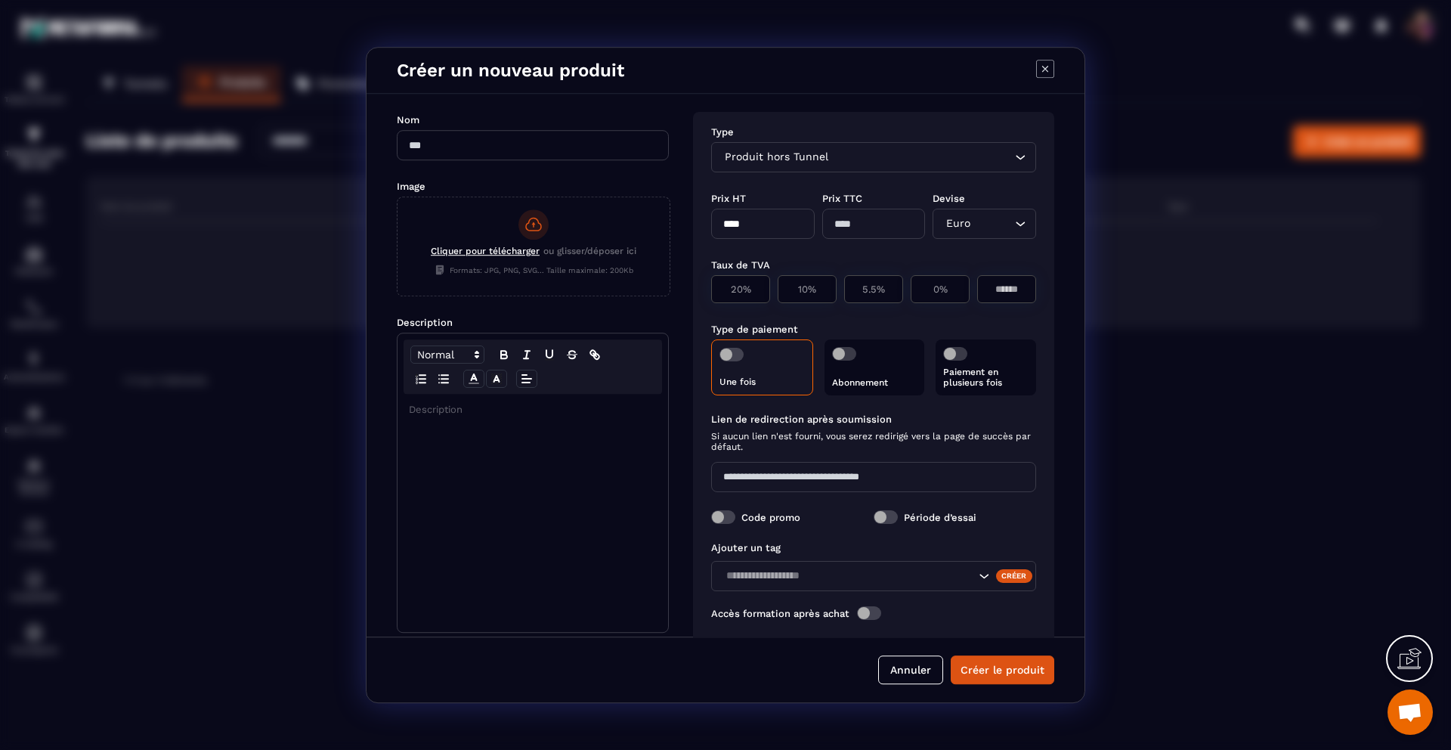
click at [447, 147] on input "Modal window" at bounding box center [533, 145] width 272 height 30
type input "**********"
click at [528, 249] on span "Cliquer pour télécharger" at bounding box center [485, 251] width 109 height 11
click at [398, 295] on input "Cliquer pour télécharger ou glisser/déposer ici Formats: JPG, PNG, SVG... Taill…" at bounding box center [398, 295] width 0 height 0
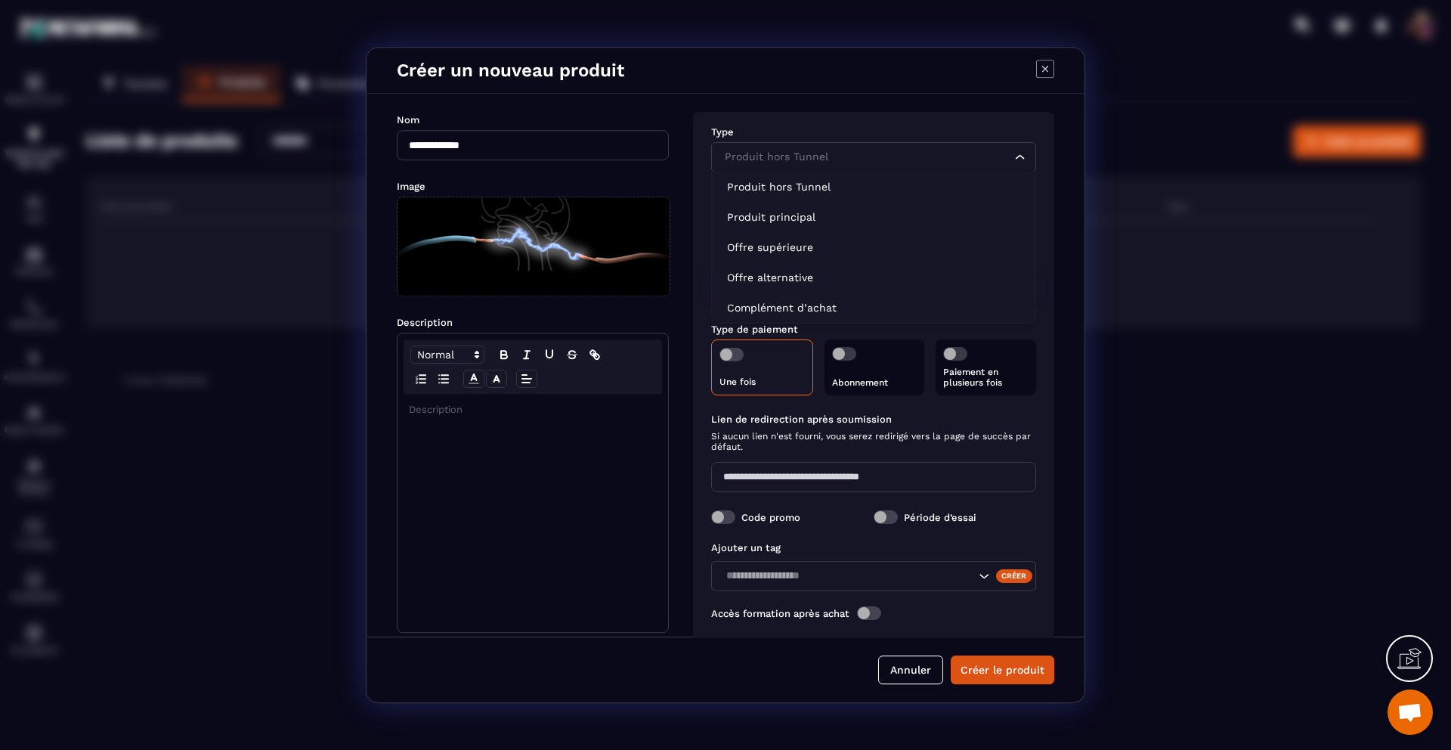
click at [876, 164] on input "Search for option" at bounding box center [866, 157] width 290 height 17
click at [792, 189] on p "Produit hors Tunnel" at bounding box center [873, 186] width 293 height 15
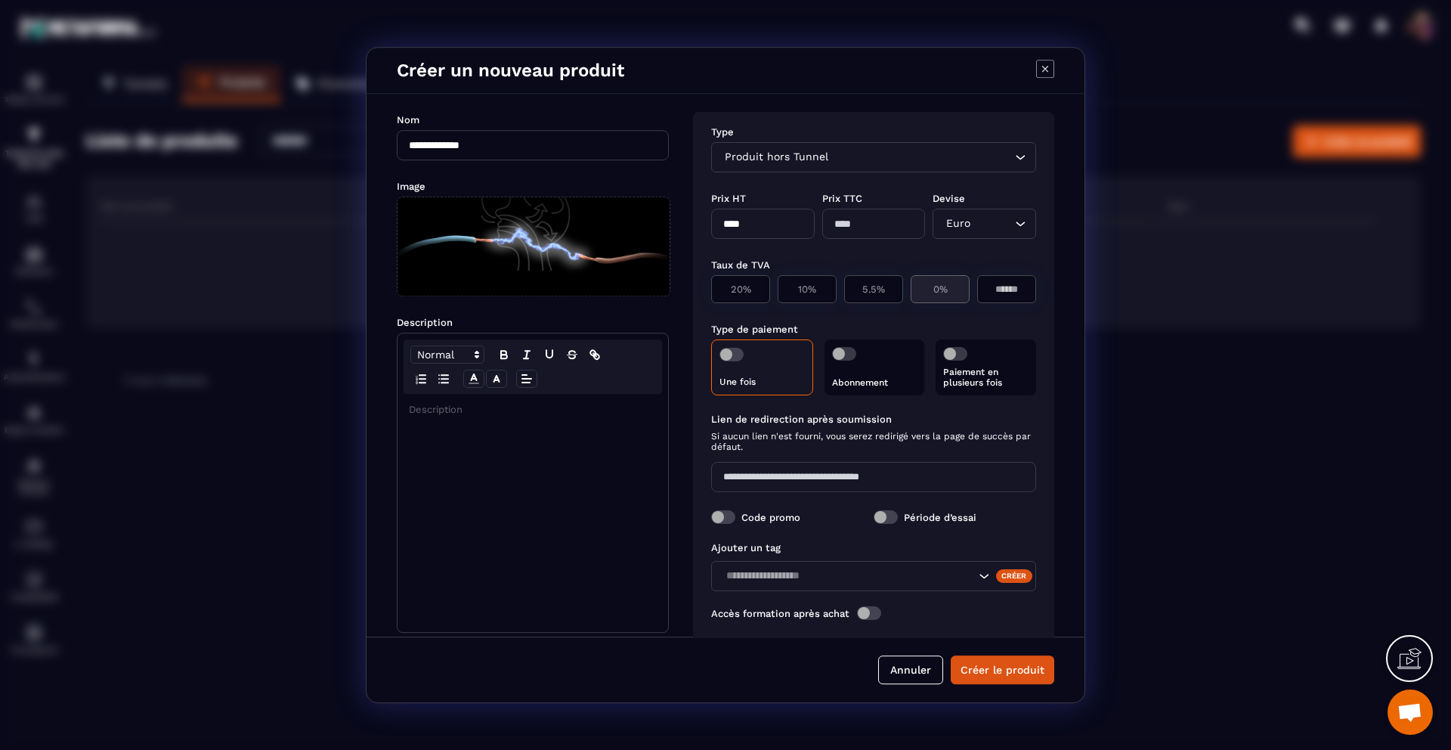
click at [919, 290] on p "0%" at bounding box center [940, 288] width 42 height 11
type input "*"
click at [999, 221] on input "Search for option" at bounding box center [976, 223] width 69 height 17
click at [972, 256] on p "Euro" at bounding box center [992, 253] width 89 height 15
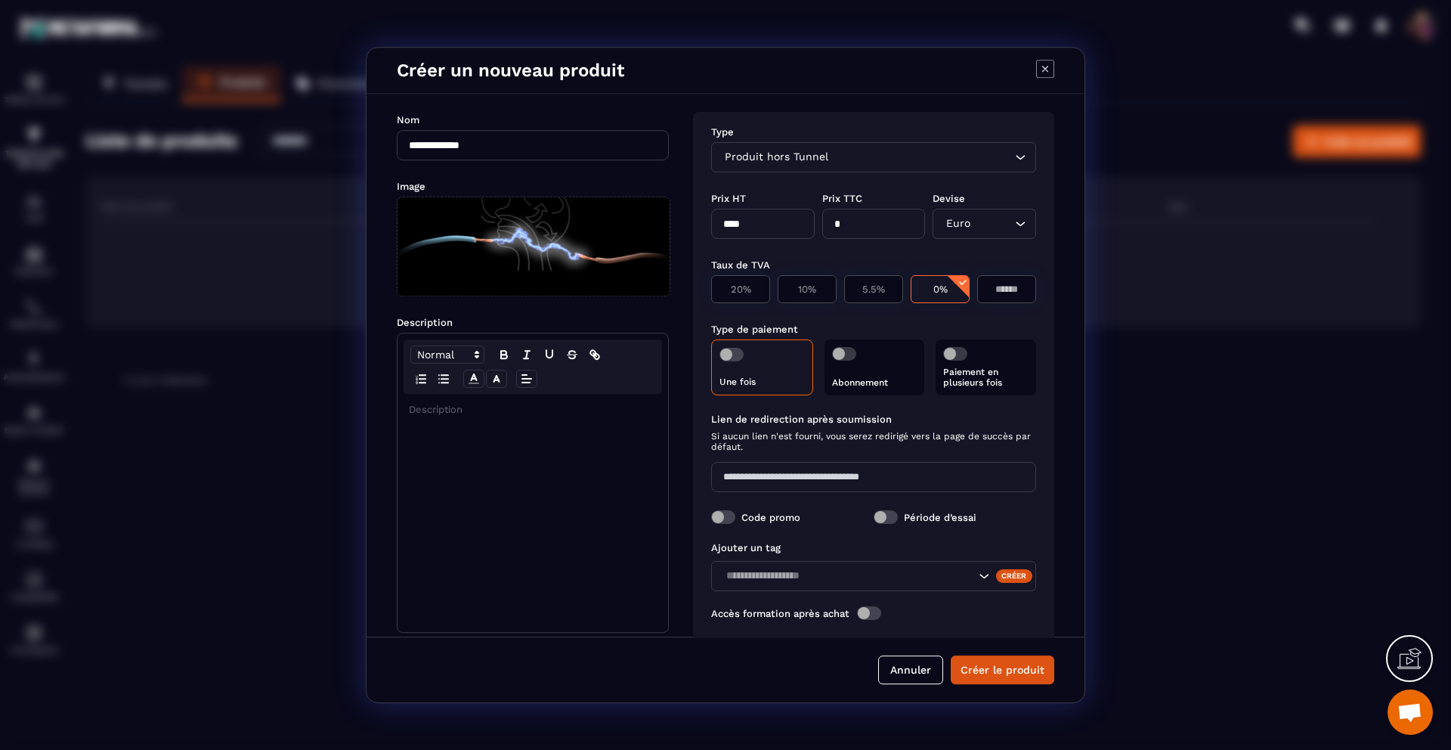
click at [435, 407] on p "Modal window" at bounding box center [533, 410] width 248 height 14
click at [445, 411] on p "**********" at bounding box center [533, 410] width 248 height 14
click at [868, 613] on span "Modal window" at bounding box center [869, 613] width 24 height 14
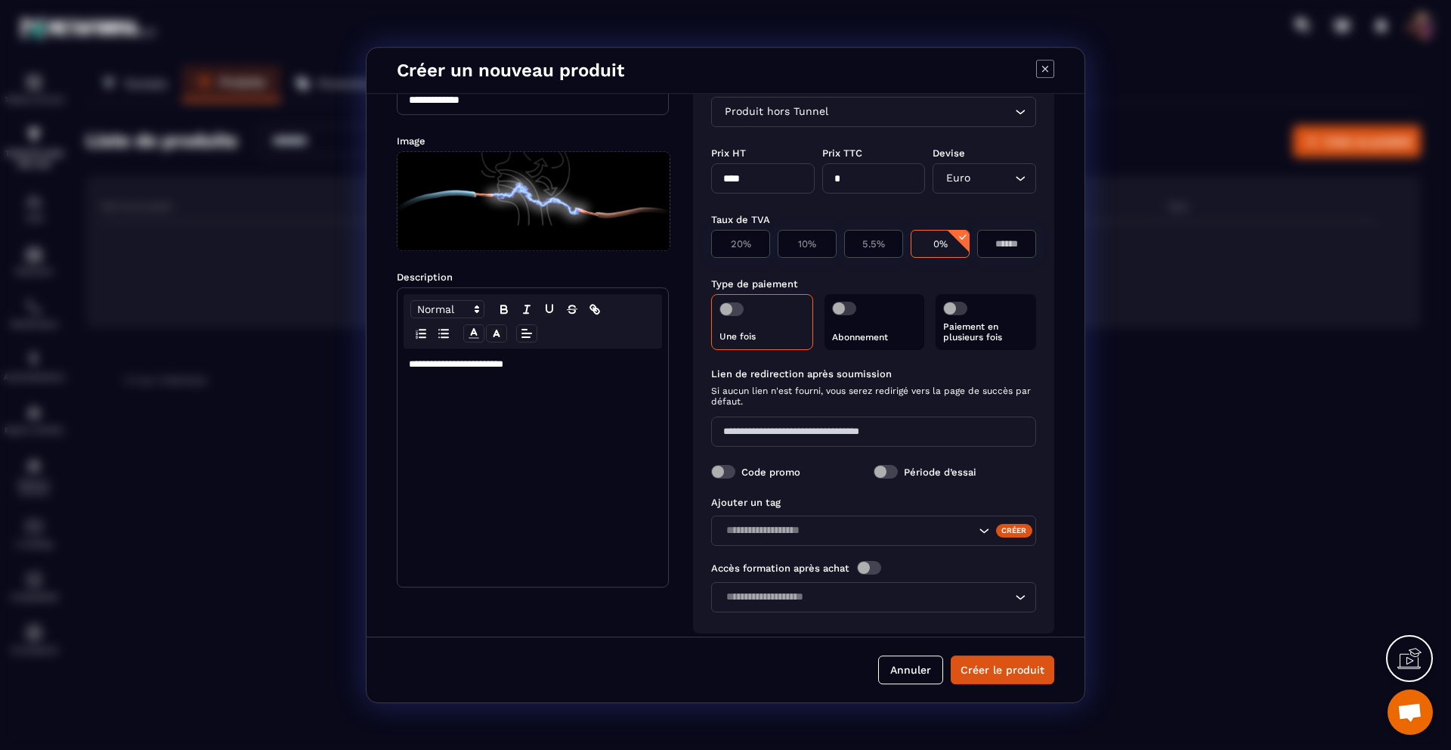
scroll to position [60, 0]
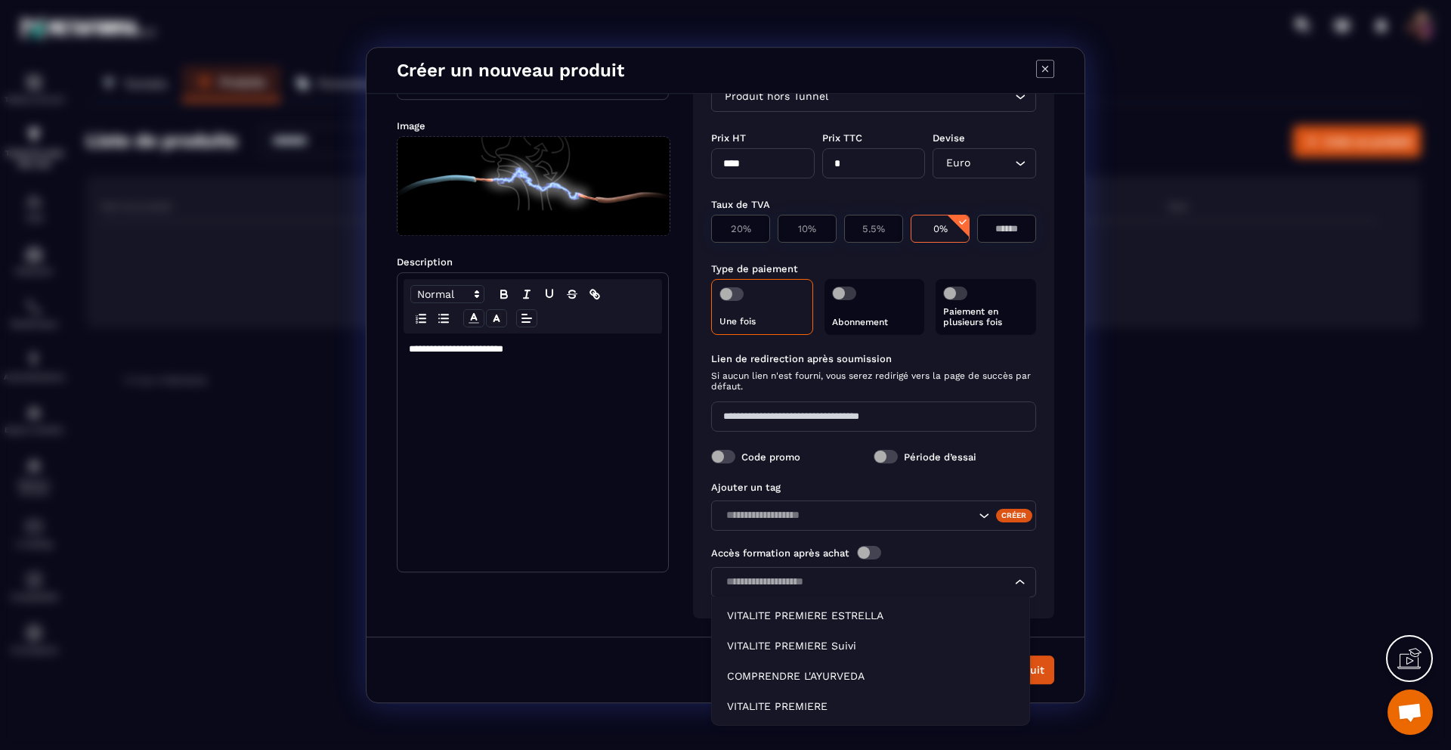
click at [908, 582] on input "Search for option" at bounding box center [866, 582] width 290 height 17
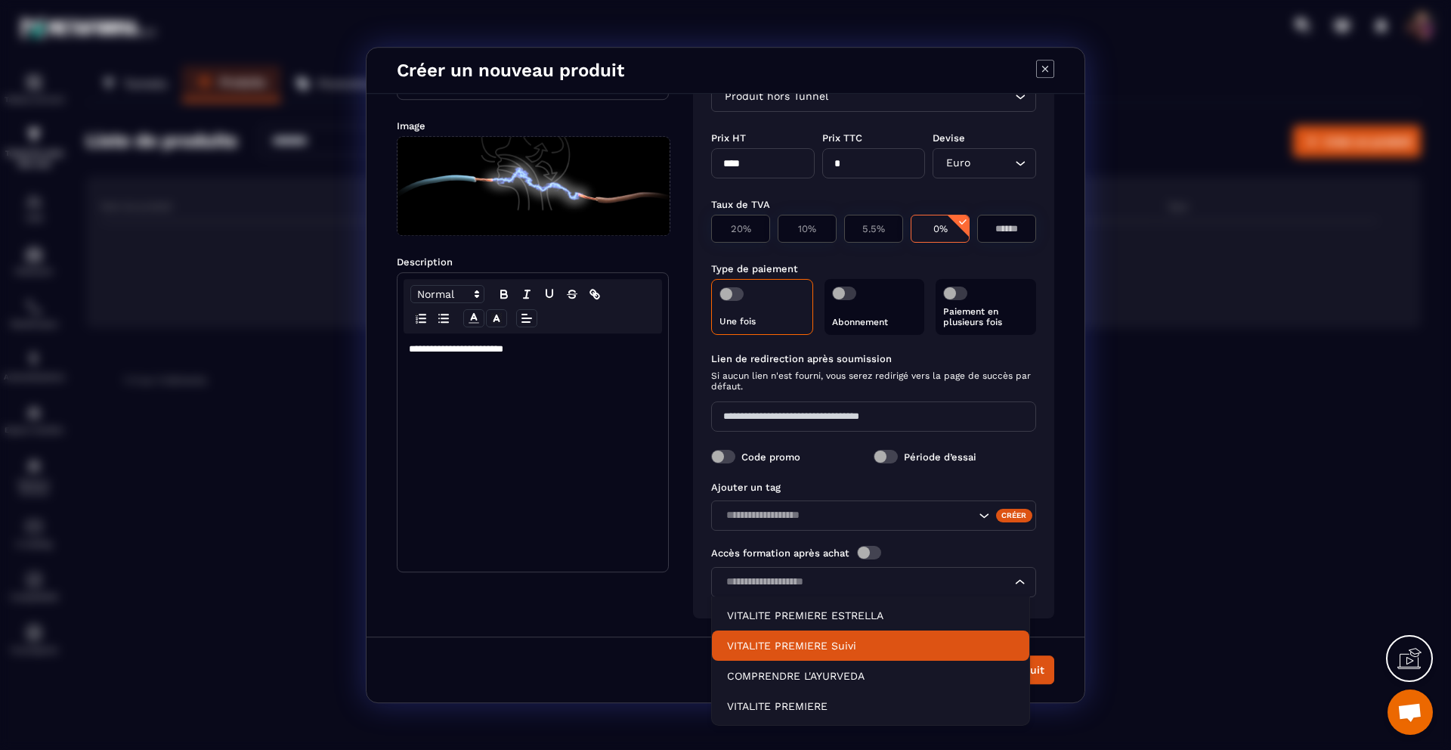
click at [838, 639] on p "VITALITE PREMIERE Suivi" at bounding box center [870, 645] width 287 height 15
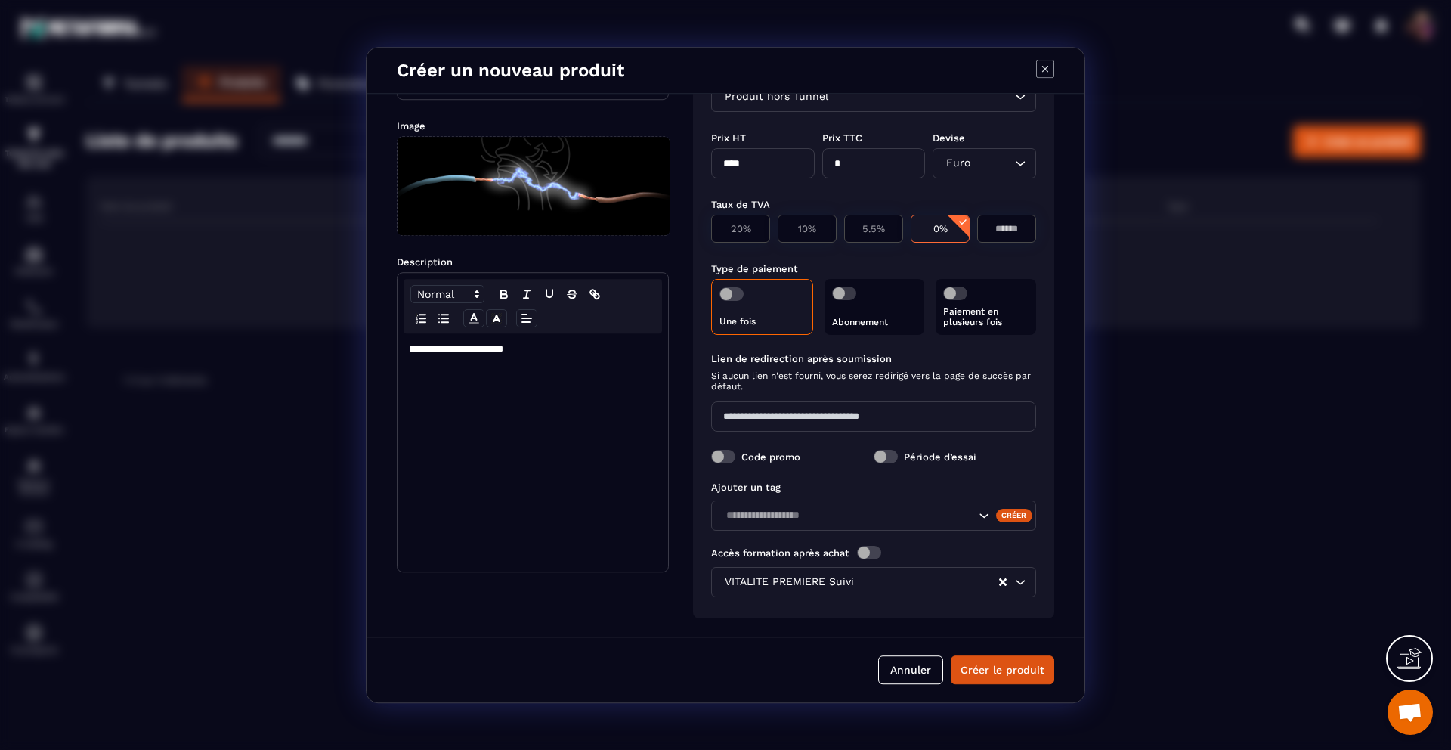
click at [977, 514] on icon "Search for option" at bounding box center [983, 515] width 15 height 15
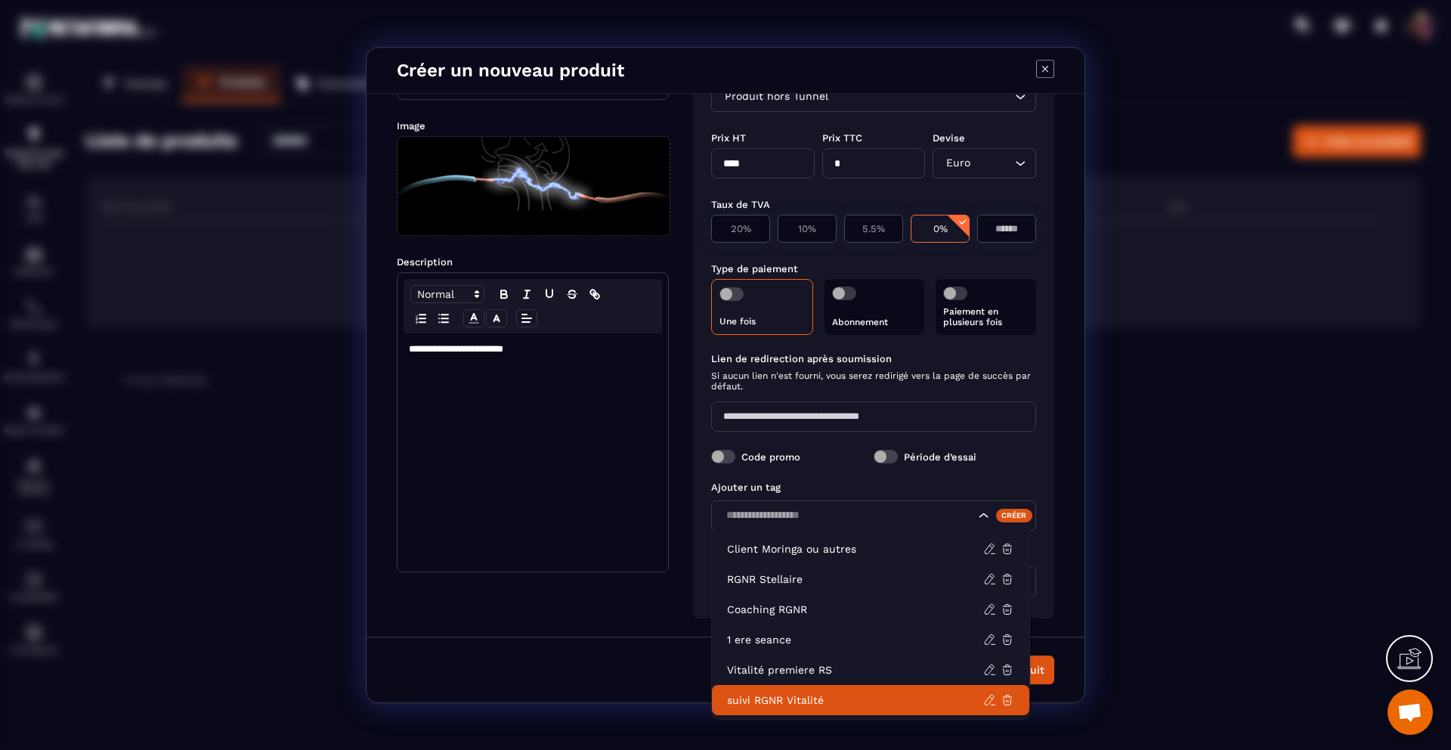
click at [785, 693] on p "suivi RGNR Vitalité" at bounding box center [855, 699] width 256 height 15
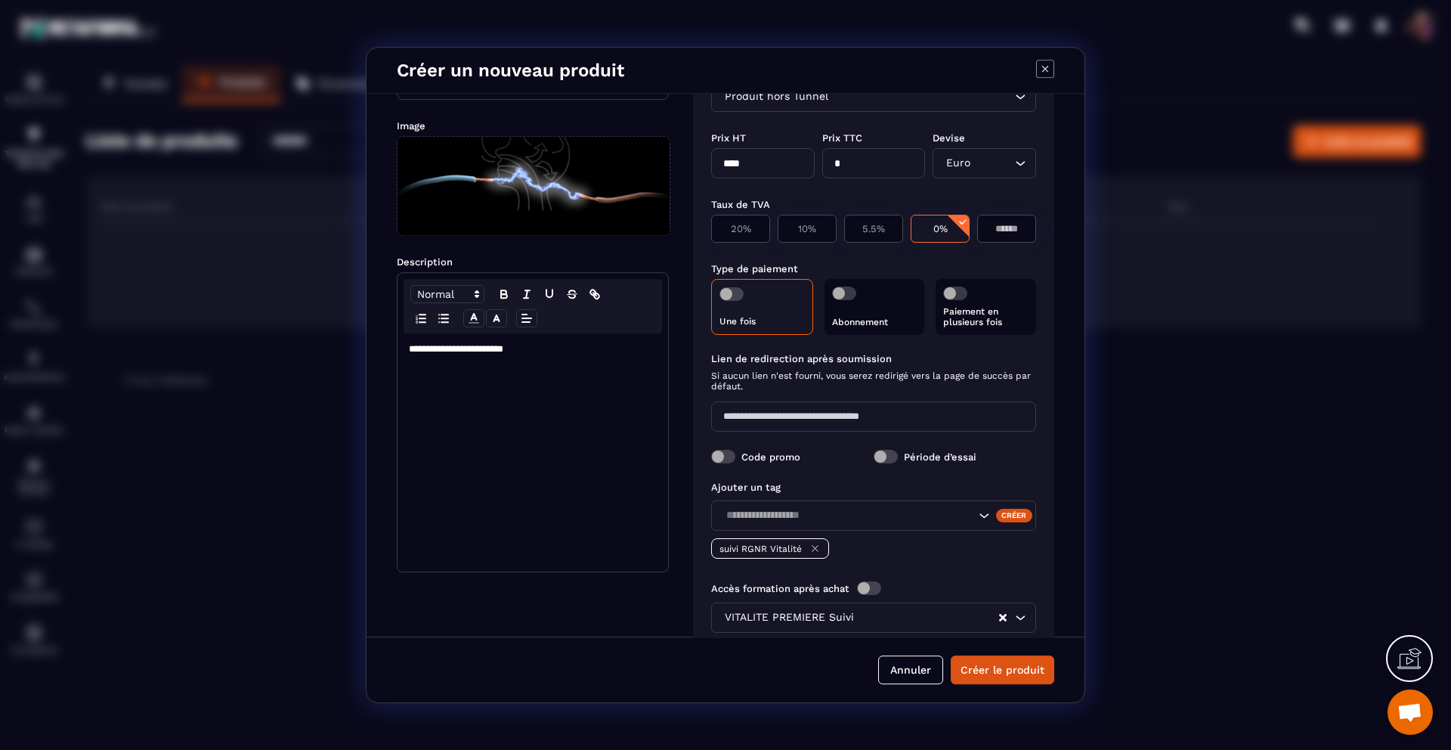
click at [778, 152] on input "****" at bounding box center [763, 163] width 104 height 30
type input "*****"
type input "**"
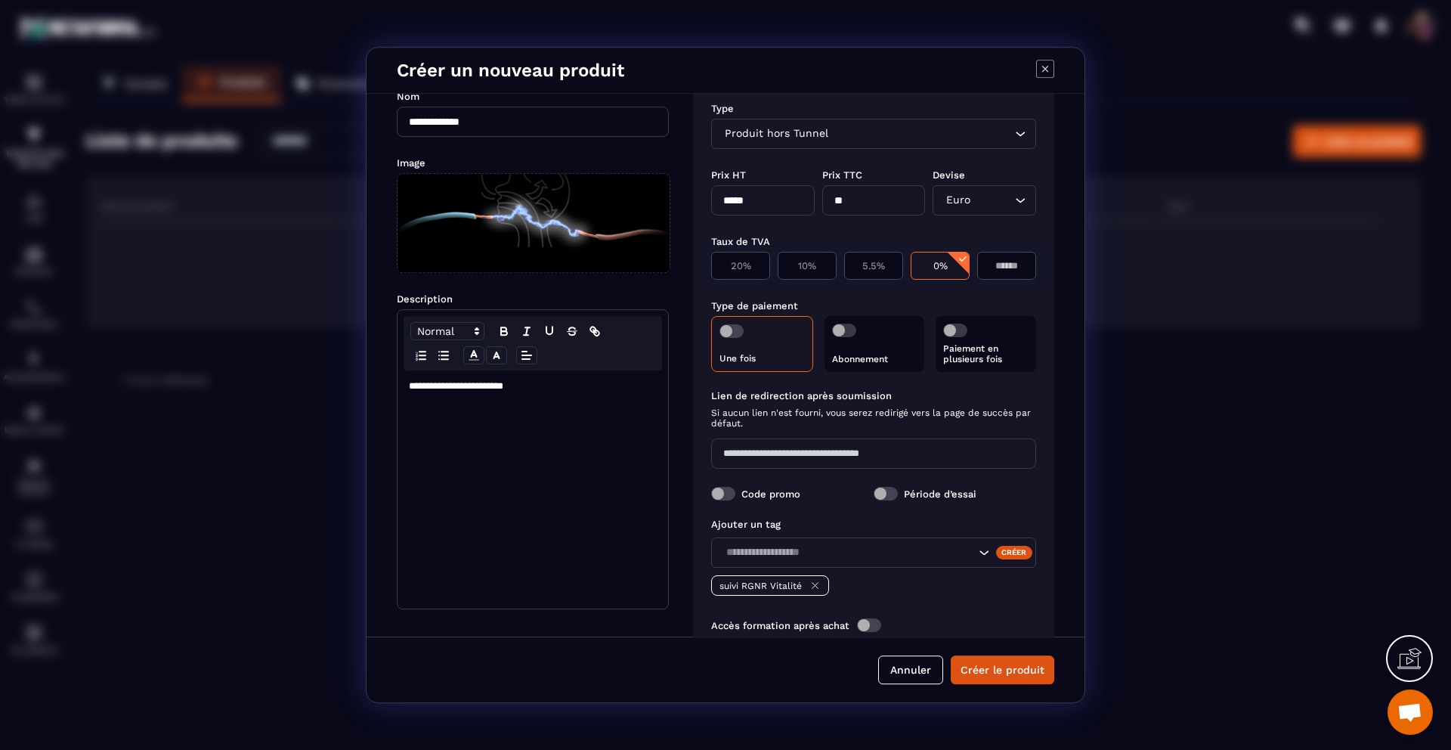
scroll to position [96, 0]
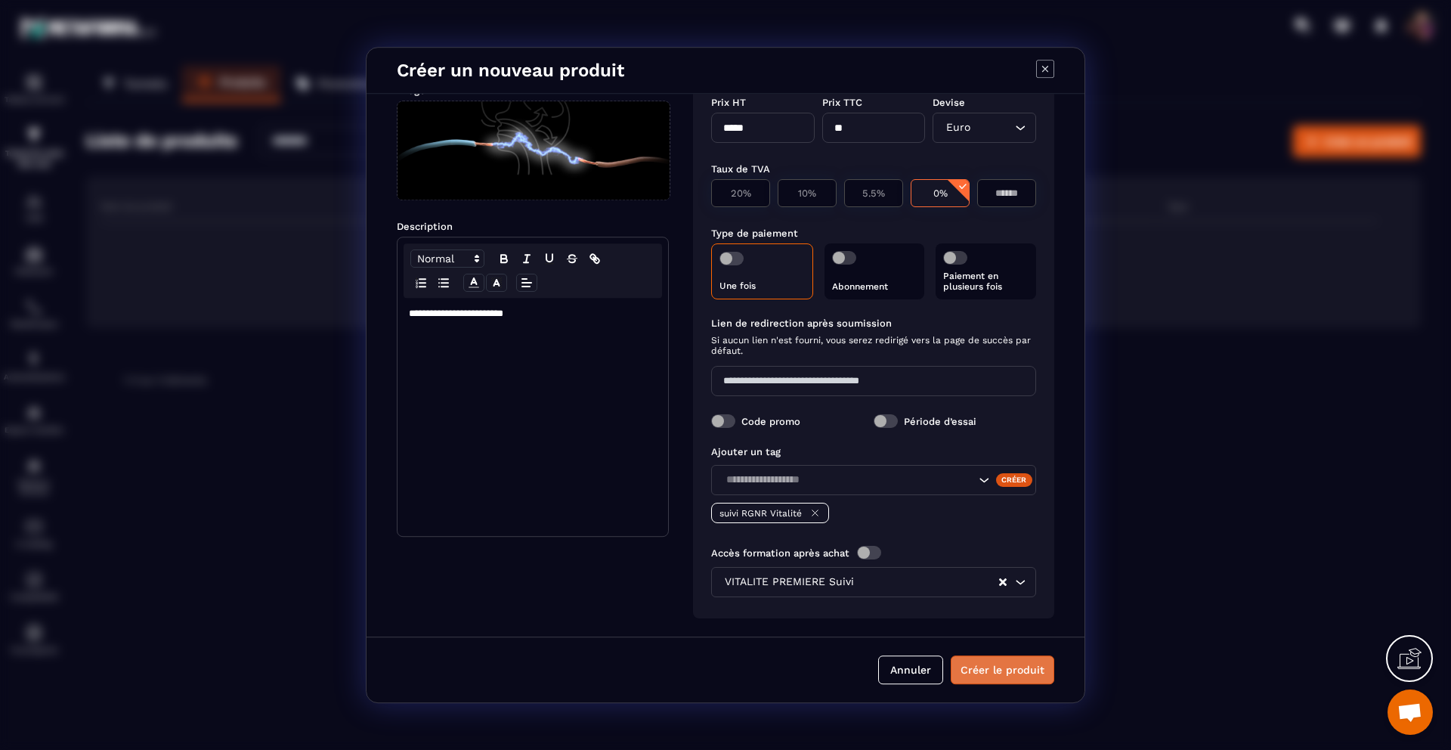
click at [996, 670] on button "Créer le produit" at bounding box center [1003, 669] width 104 height 29
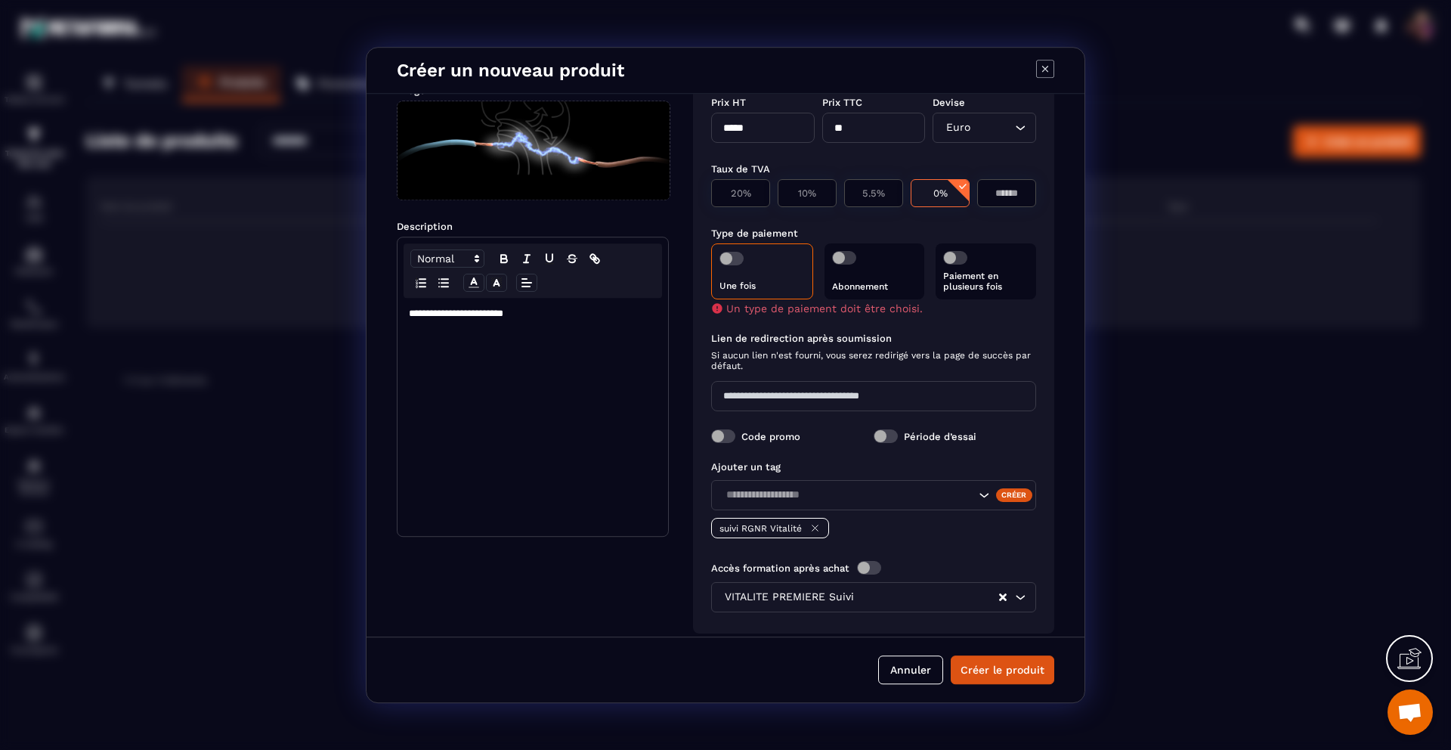
click at [733, 255] on span "Modal window" at bounding box center [731, 259] width 24 height 14
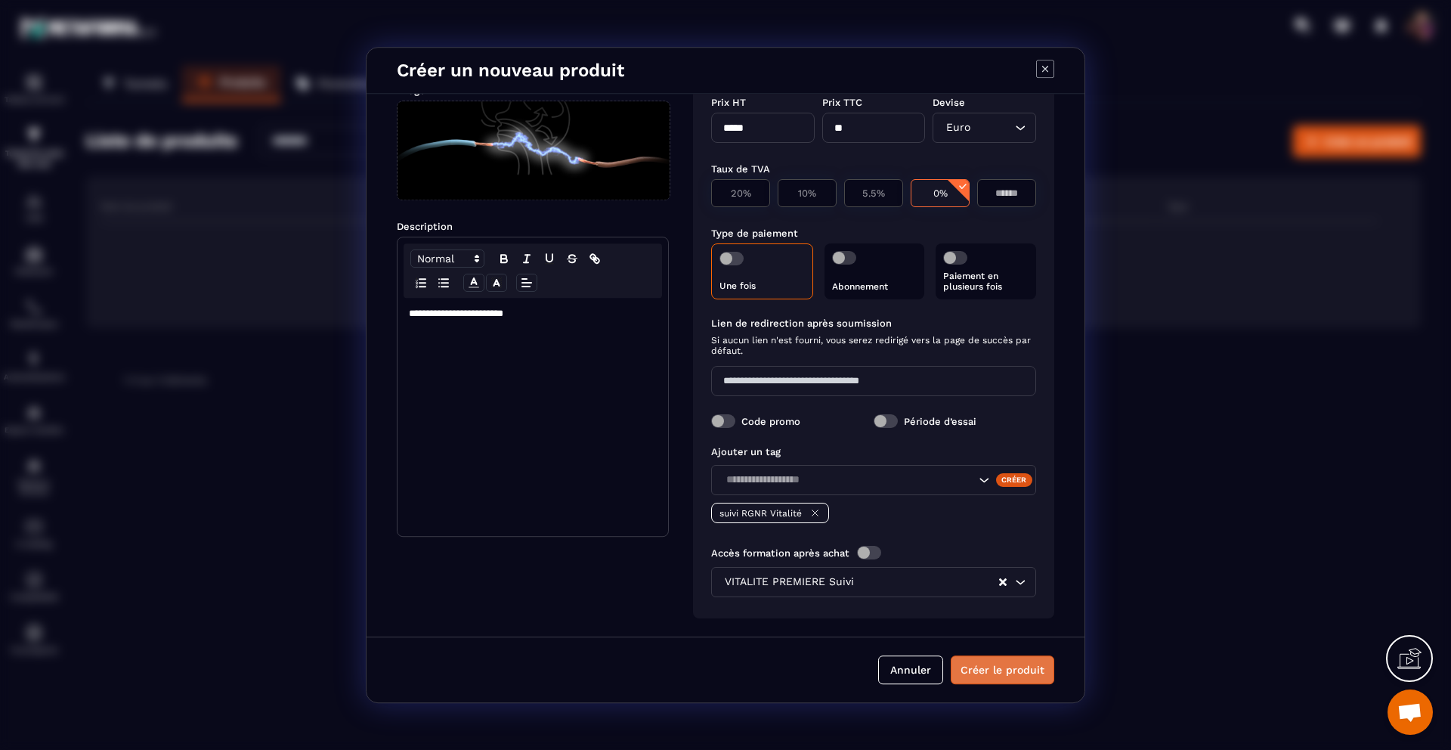
click at [978, 666] on button "Créer le produit" at bounding box center [1003, 669] width 104 height 29
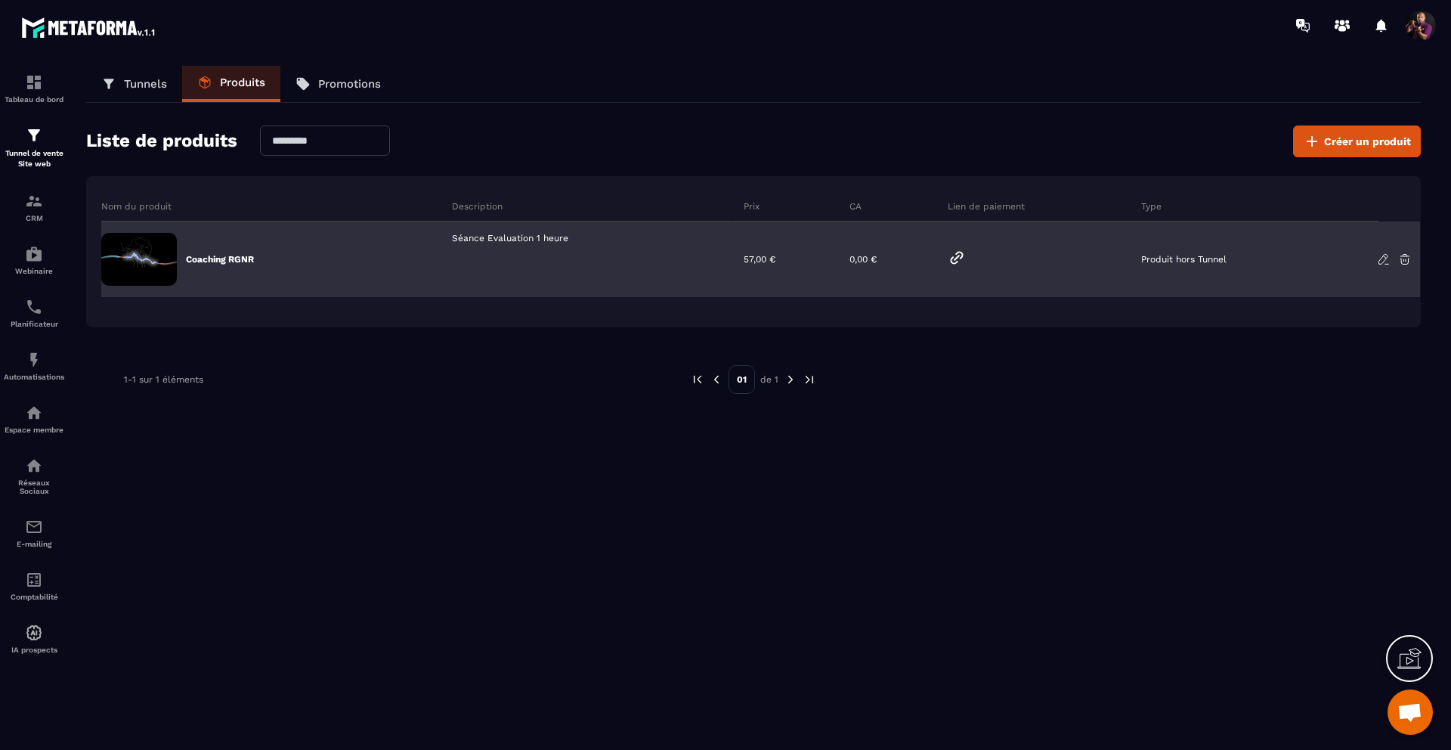
click at [960, 257] on icon at bounding box center [956, 257] width 11 height 11
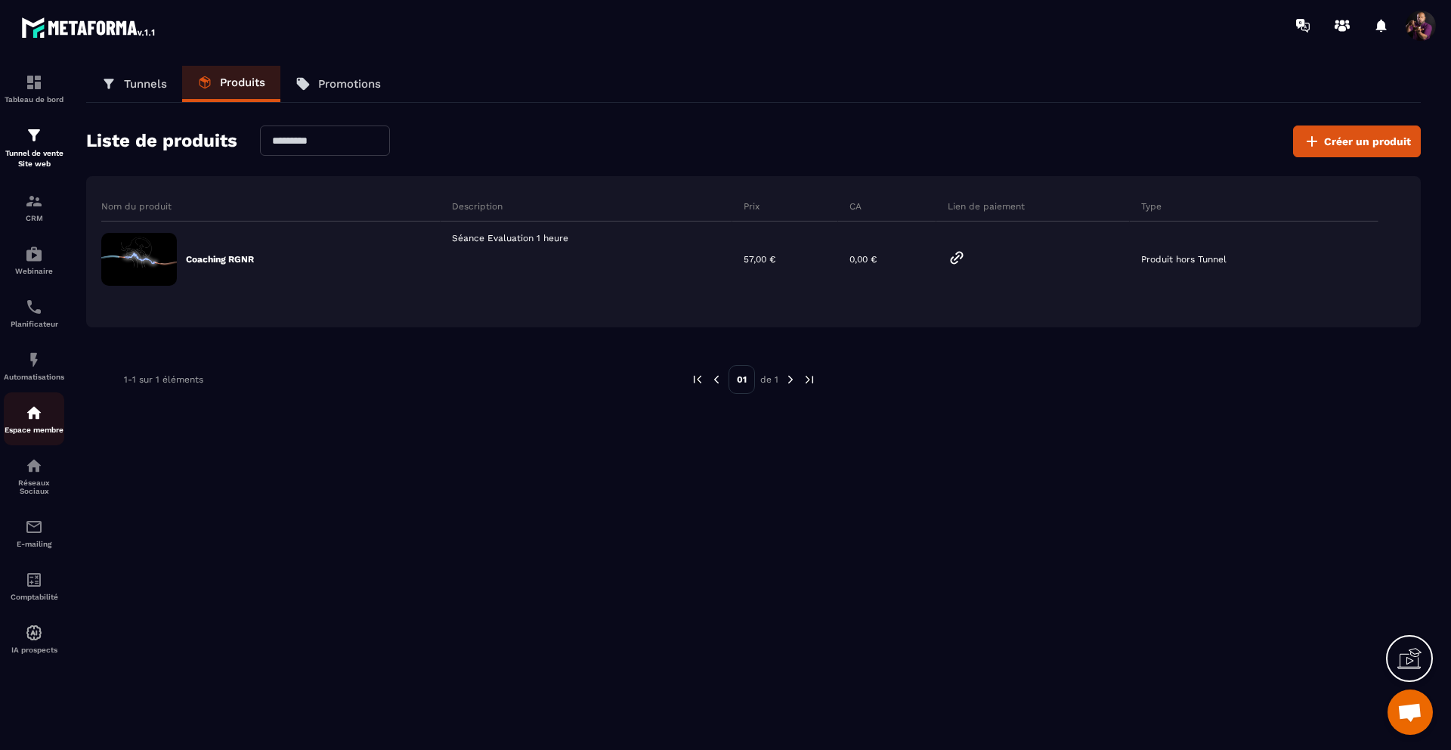
click at [30, 422] on img at bounding box center [34, 413] width 18 height 18
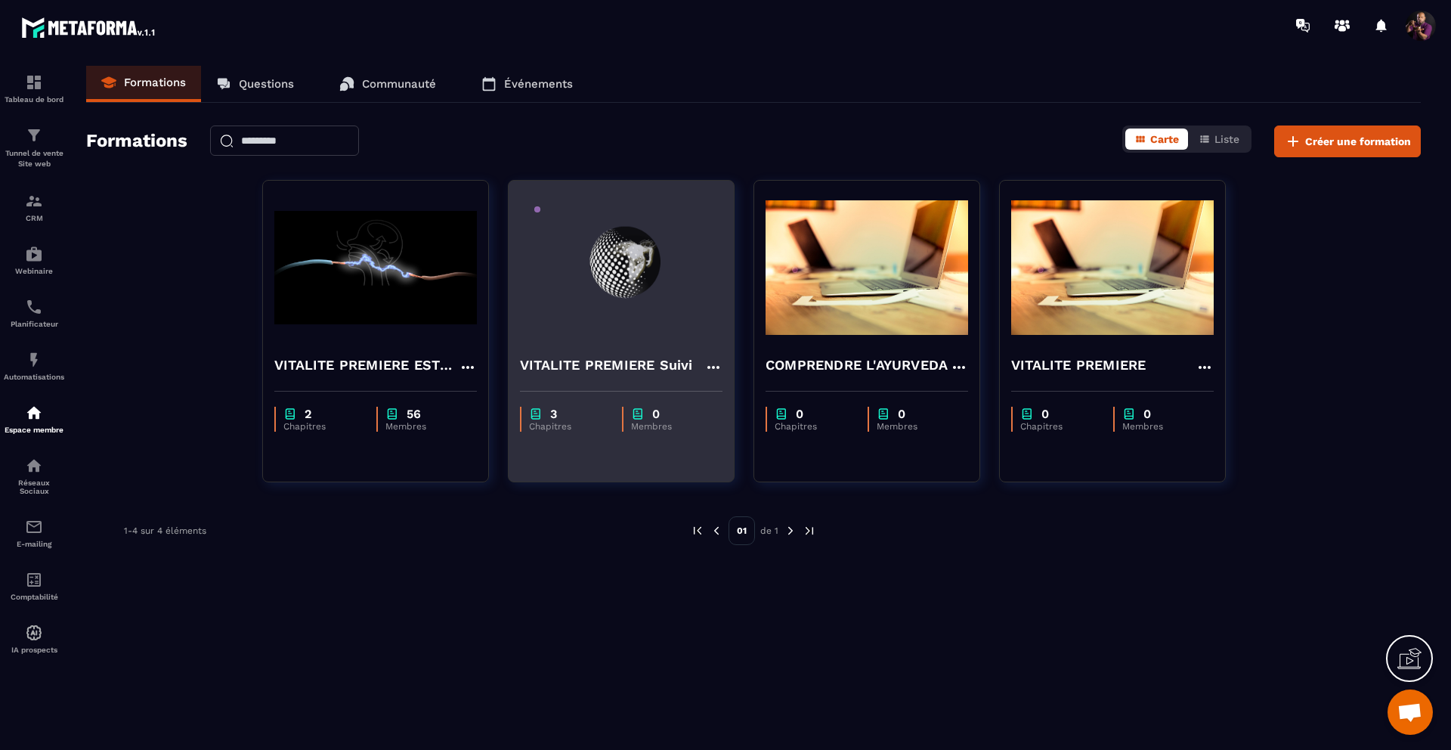
click at [627, 307] on img at bounding box center [621, 267] width 203 height 151
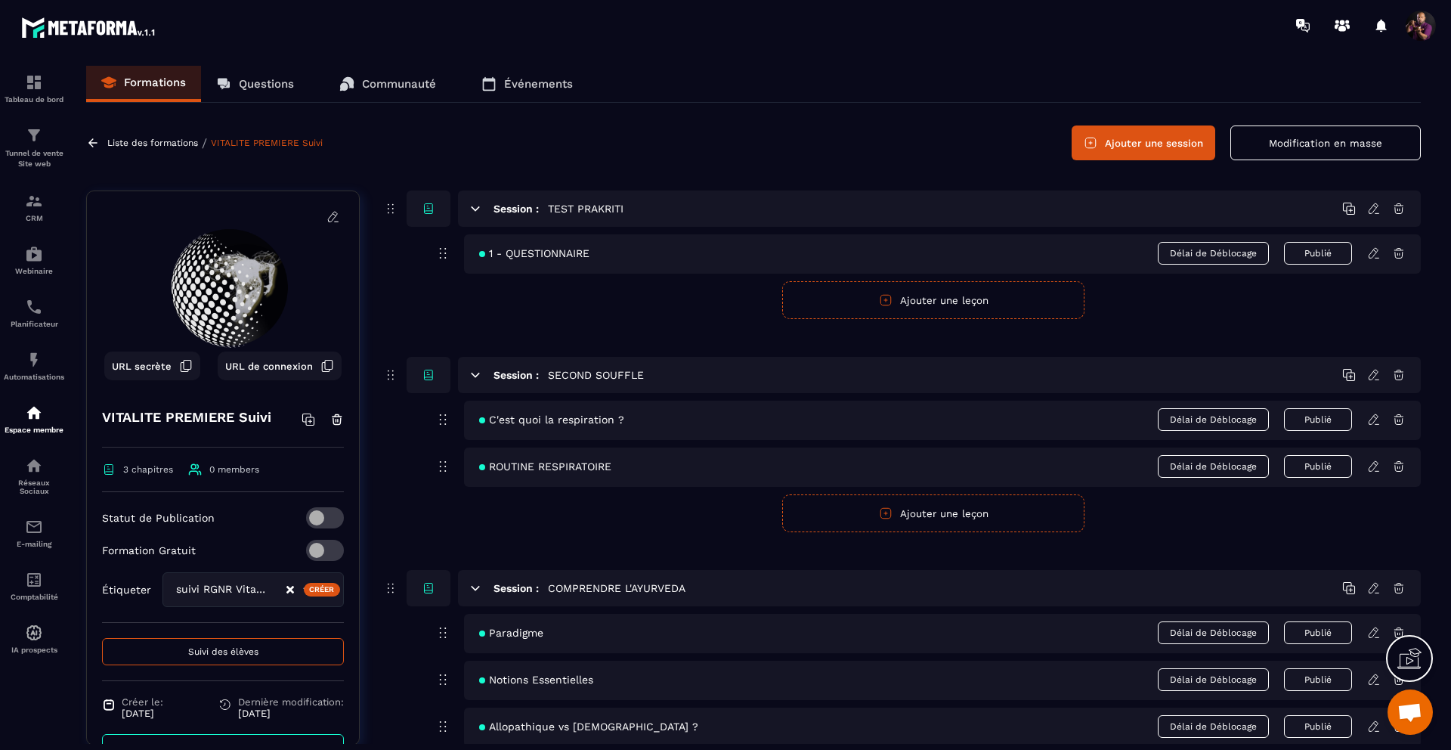
click at [1372, 252] on icon at bounding box center [1373, 253] width 9 height 10
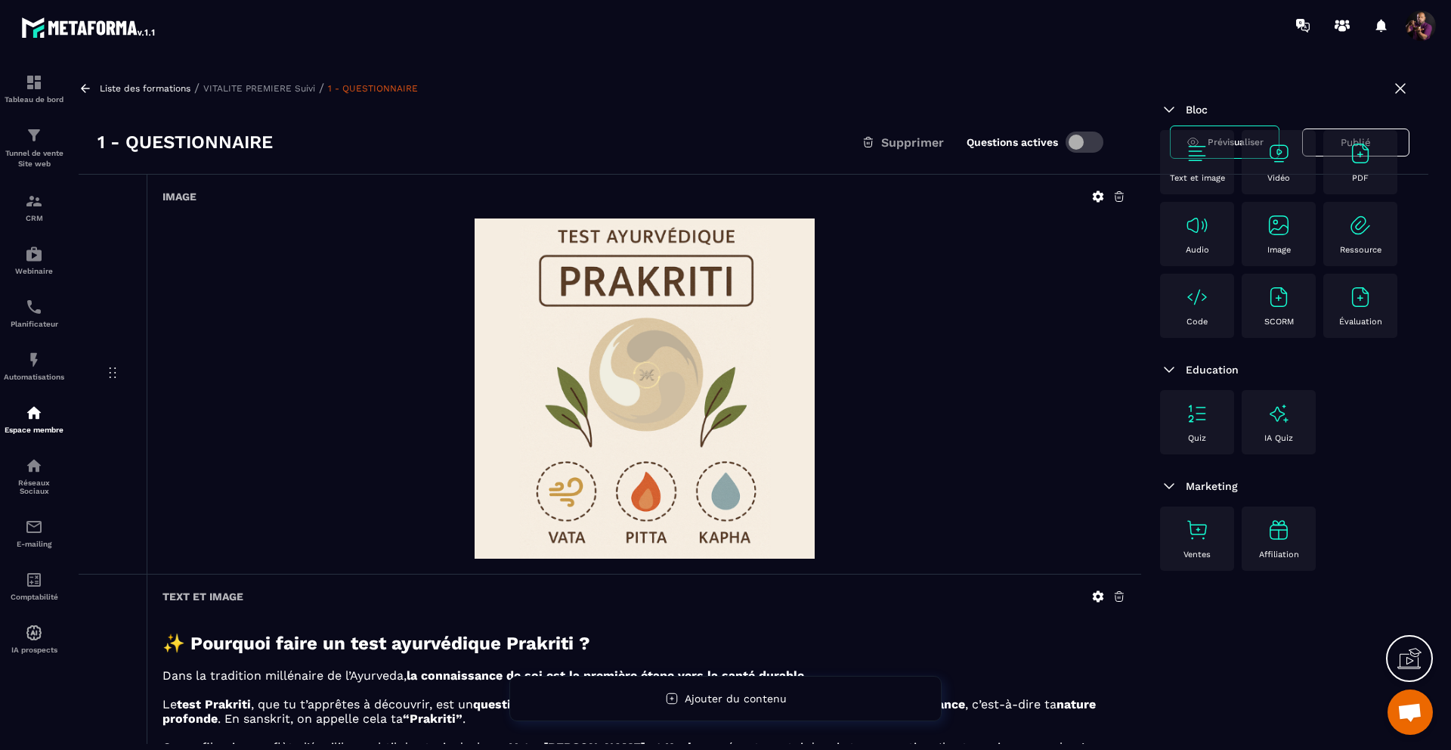
scroll to position [447, 0]
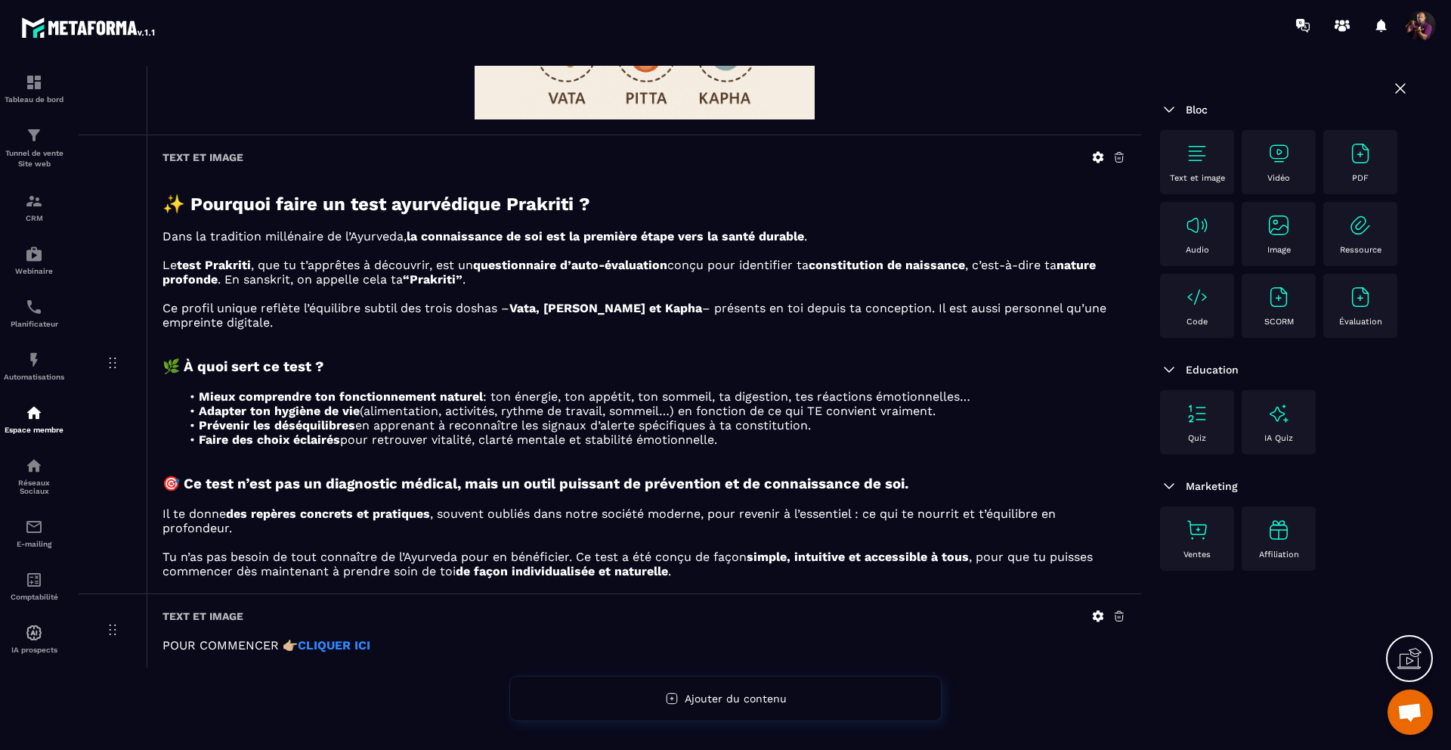
click at [325, 642] on strong "CLIQUER ICI" at bounding box center [334, 645] width 73 height 14
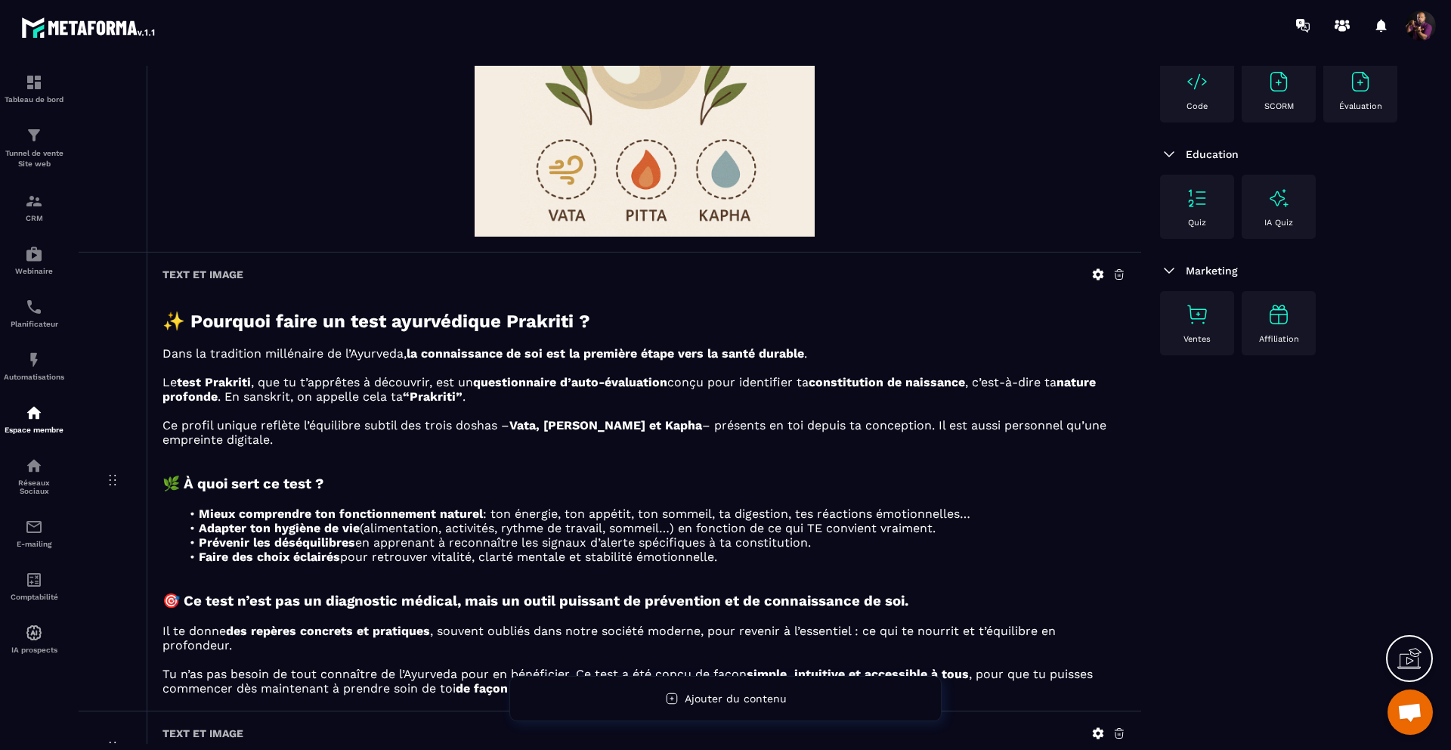
scroll to position [0, 0]
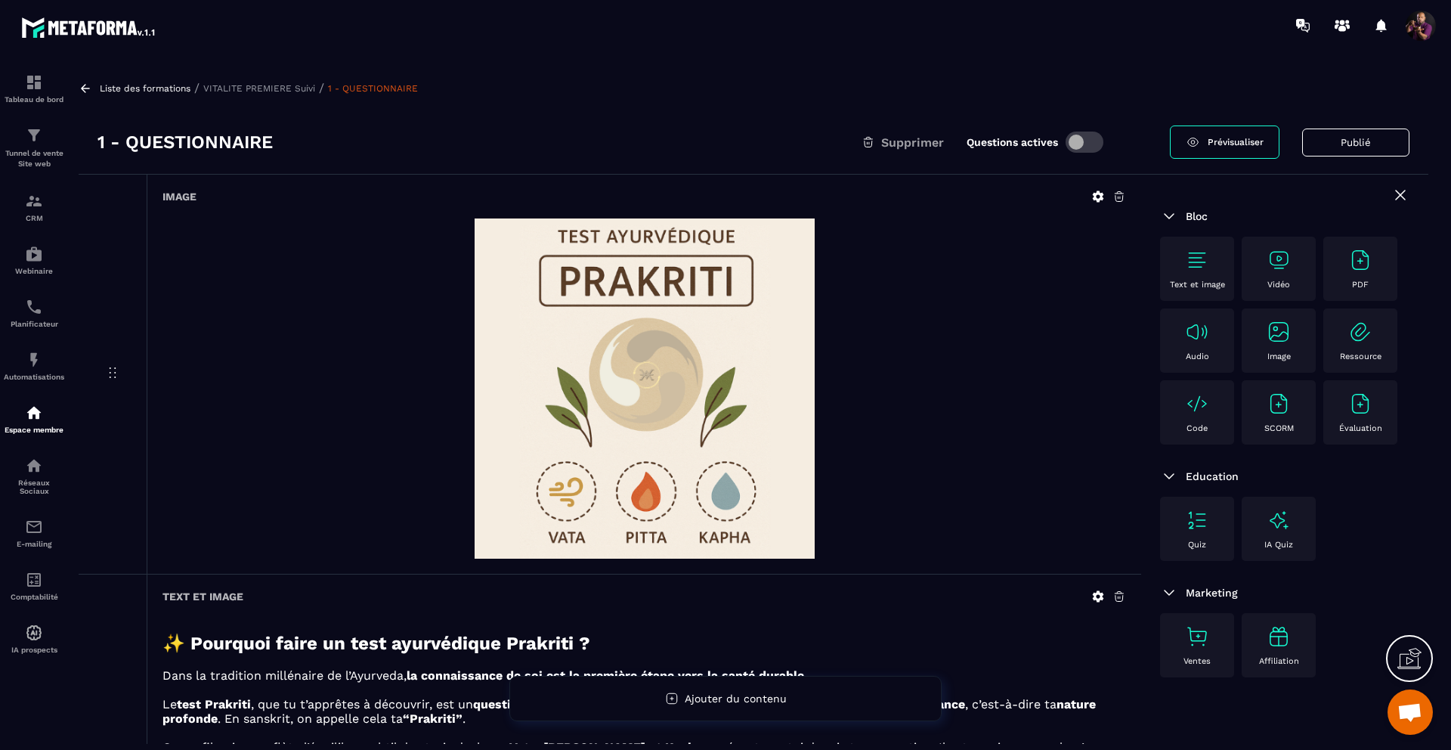
click at [1348, 147] on button "Publié" at bounding box center [1355, 142] width 107 height 28
click at [1369, 144] on button "Publier" at bounding box center [1380, 142] width 60 height 32
click at [1227, 140] on span "Prévisualiser" at bounding box center [1236, 142] width 56 height 11
